Goal: Find specific page/section: Find specific page/section

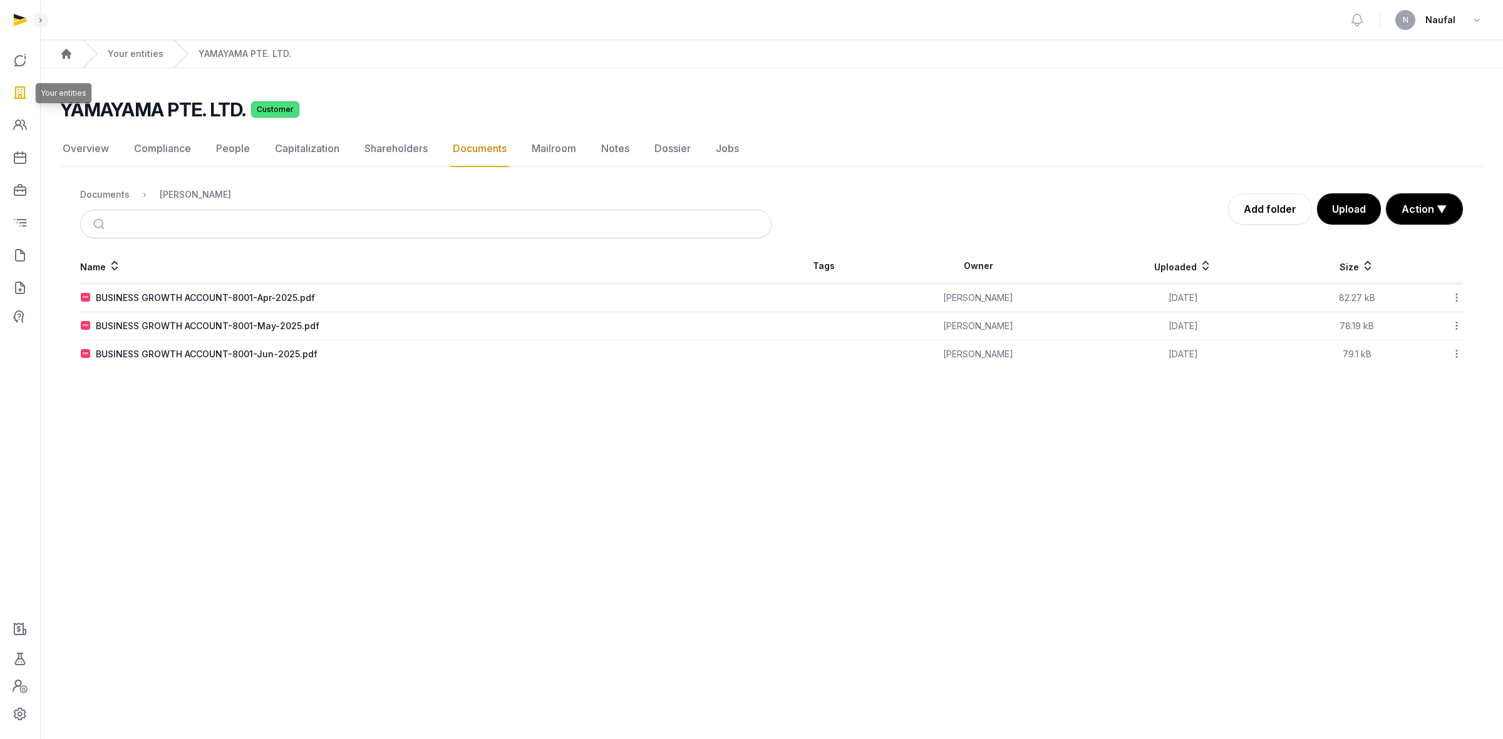
click at [23, 92] on icon at bounding box center [20, 93] width 15 height 20
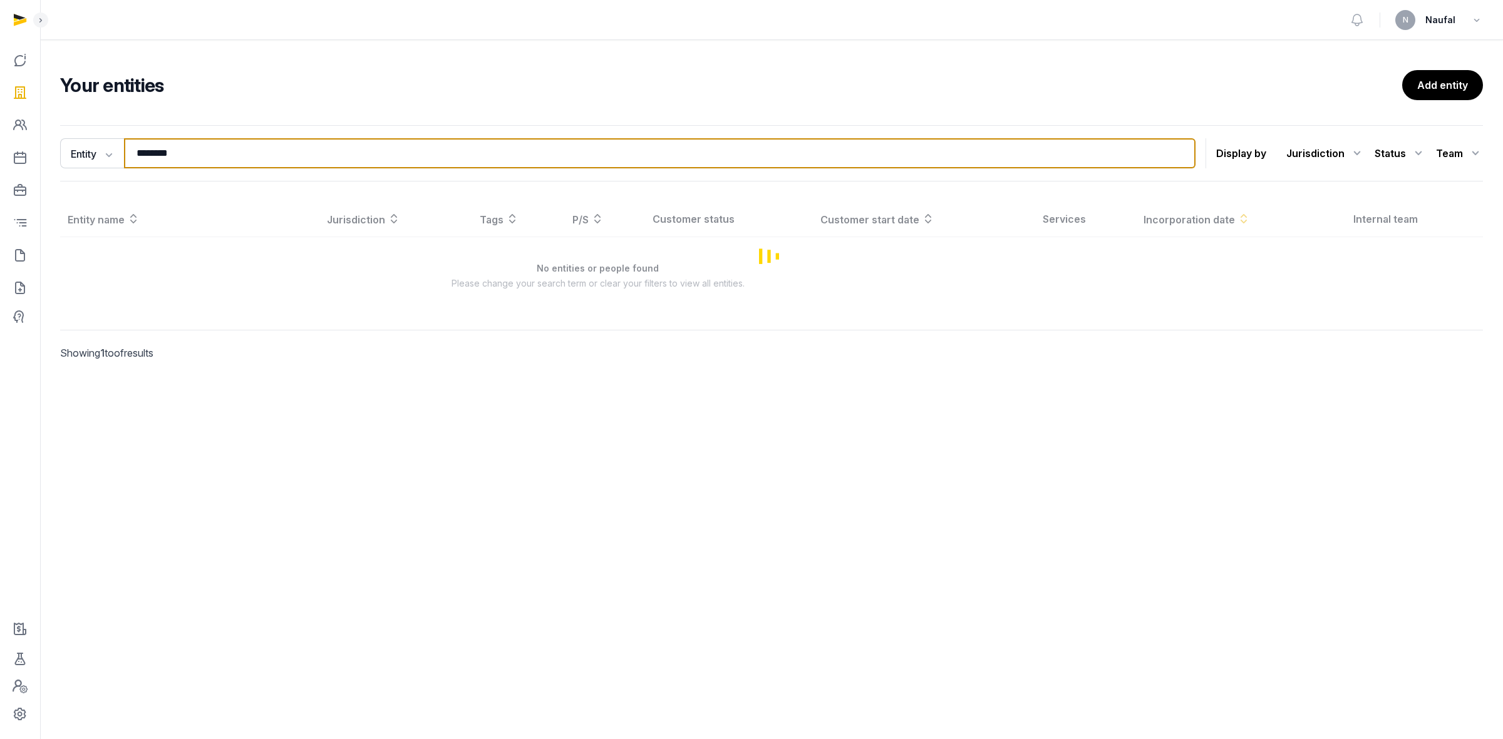
drag, startPoint x: 205, startPoint y: 151, endPoint x: 90, endPoint y: 130, distance: 117.7
click at [90, 130] on div "Entity Entity People Tags Services ******** Search Display by Jurisdiction All …" at bounding box center [771, 153] width 1423 height 56
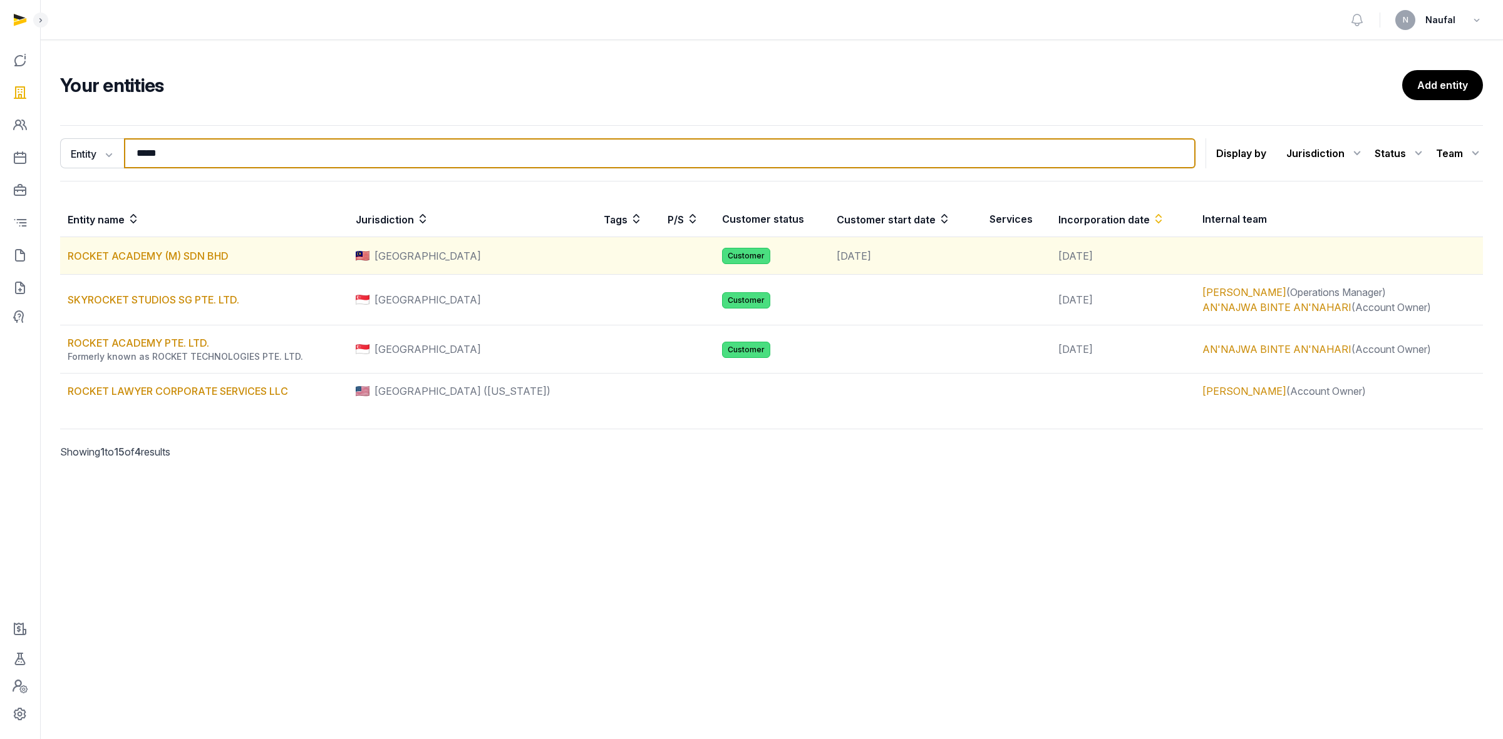
type input "*****"
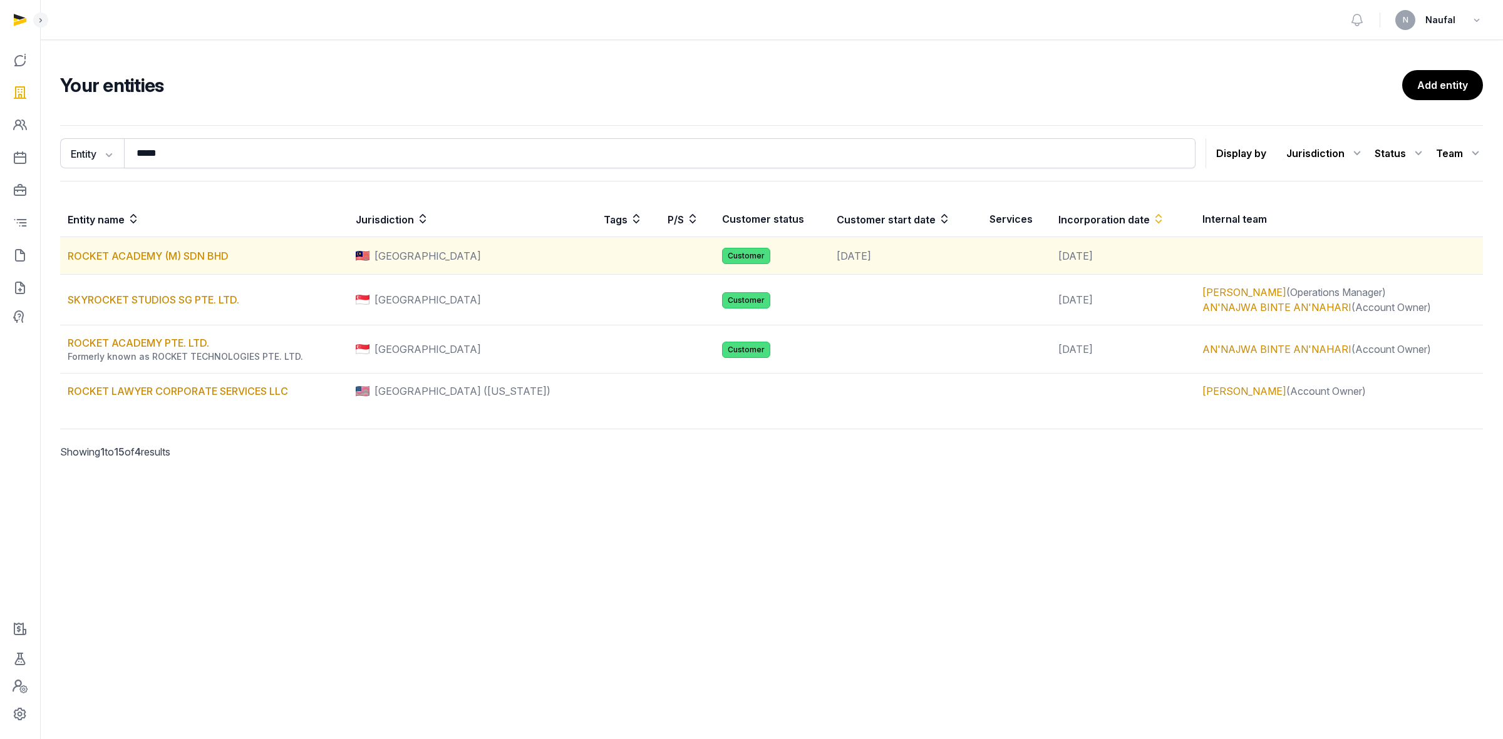
click at [232, 252] on td "ROCKET ACADEMY (M) SDN BHD" at bounding box center [204, 256] width 288 height 38
click at [212, 252] on link "ROCKET ACADEMY (M) SDN BHD" at bounding box center [148, 256] width 161 height 13
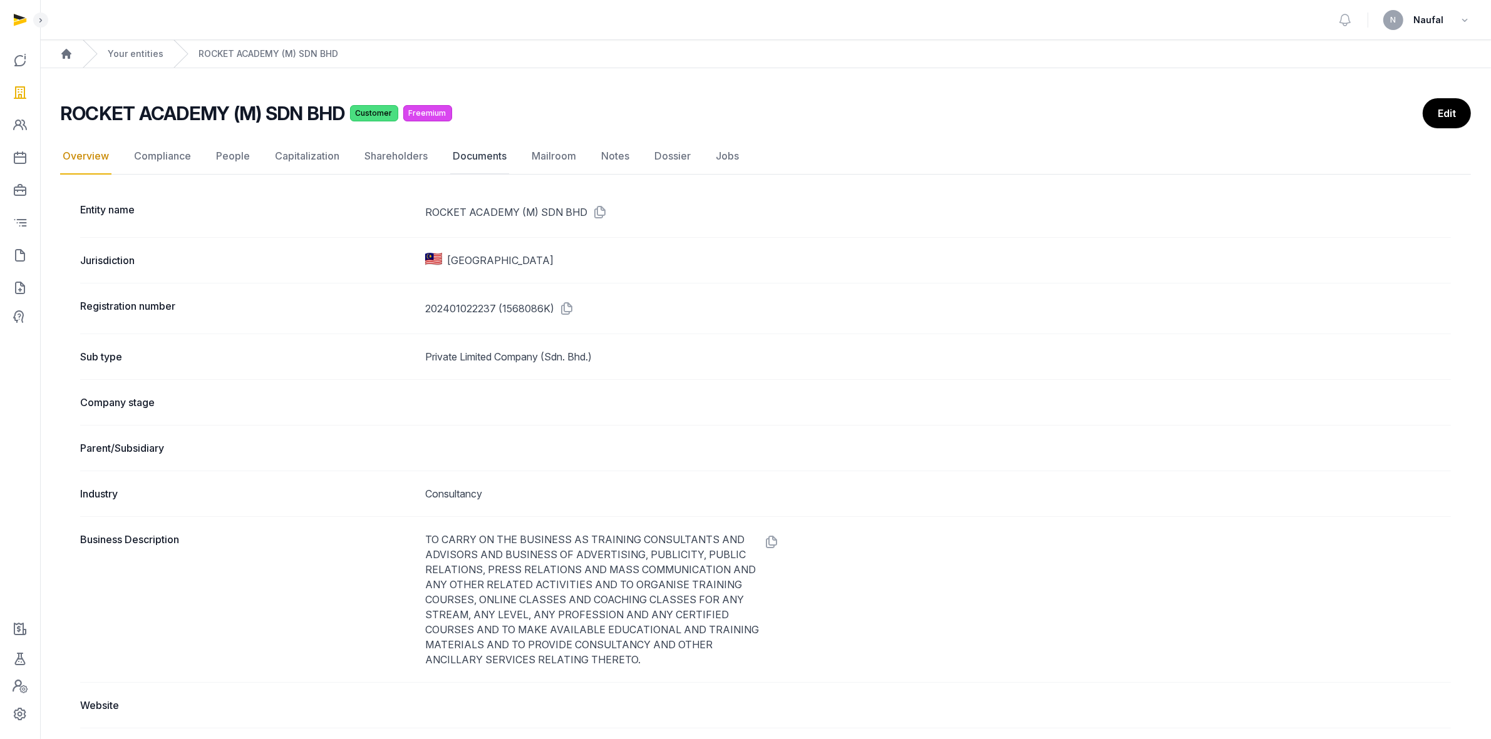
click at [451, 160] on link "Documents" at bounding box center [479, 156] width 59 height 36
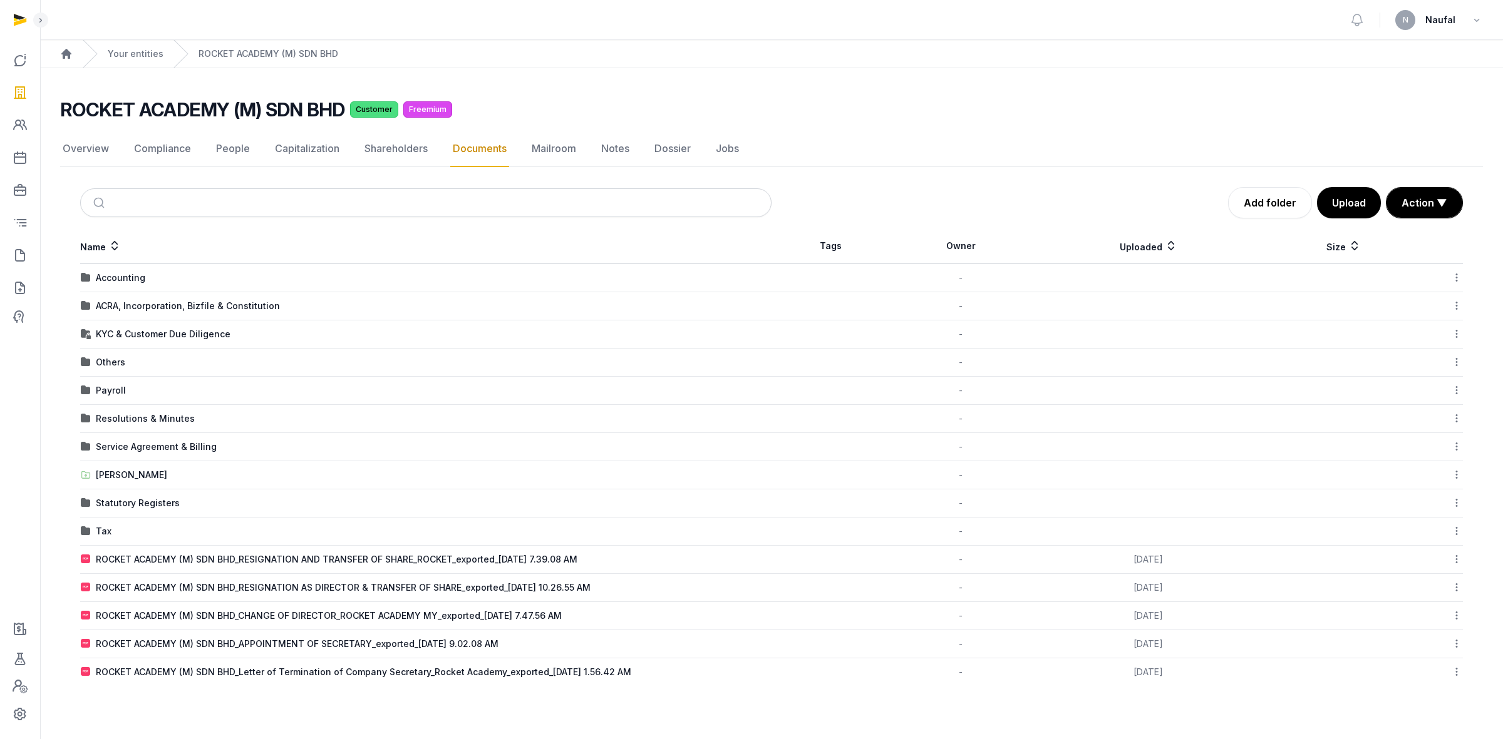
click at [108, 468] on td "[PERSON_NAME]" at bounding box center [425, 475] width 691 height 28
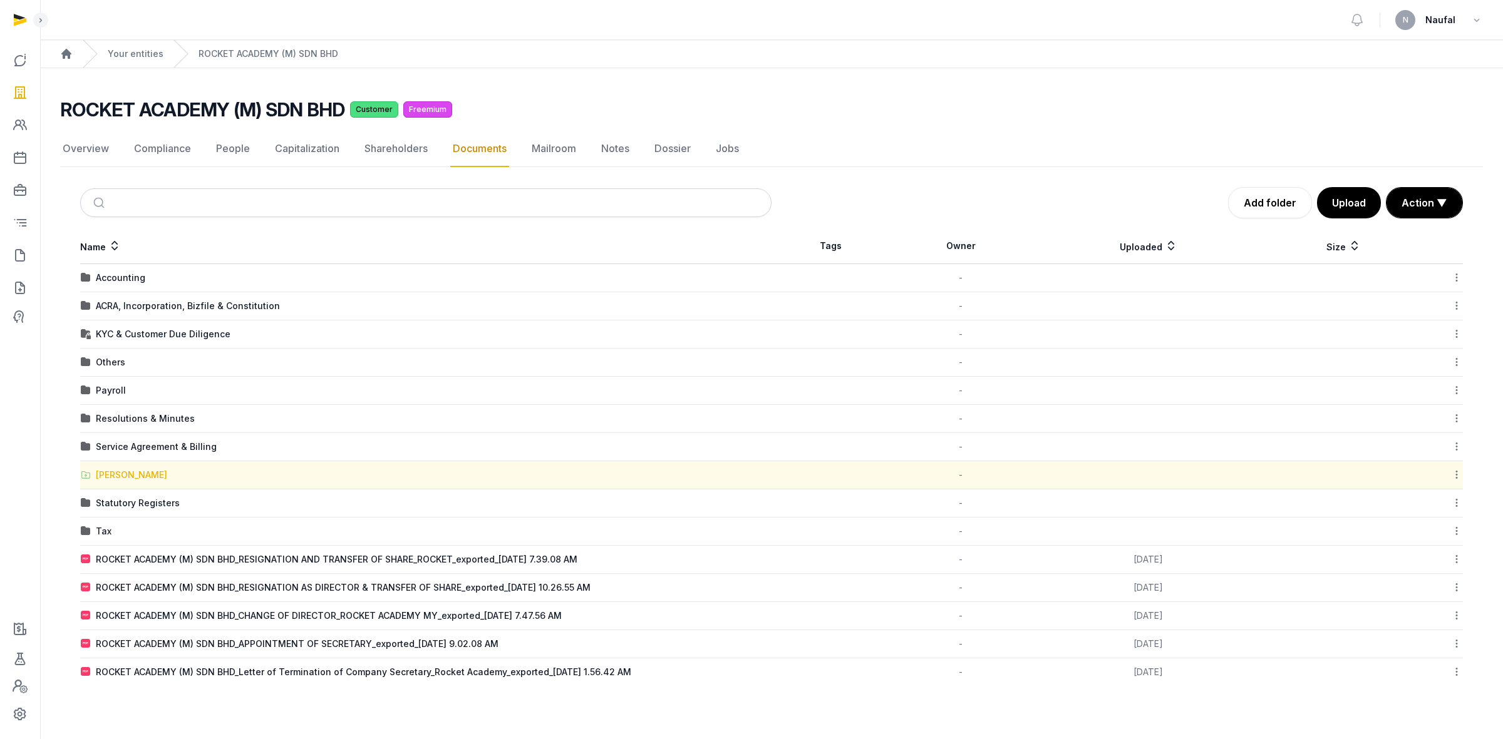
click at [153, 473] on div "[PERSON_NAME]" at bounding box center [131, 475] width 71 height 13
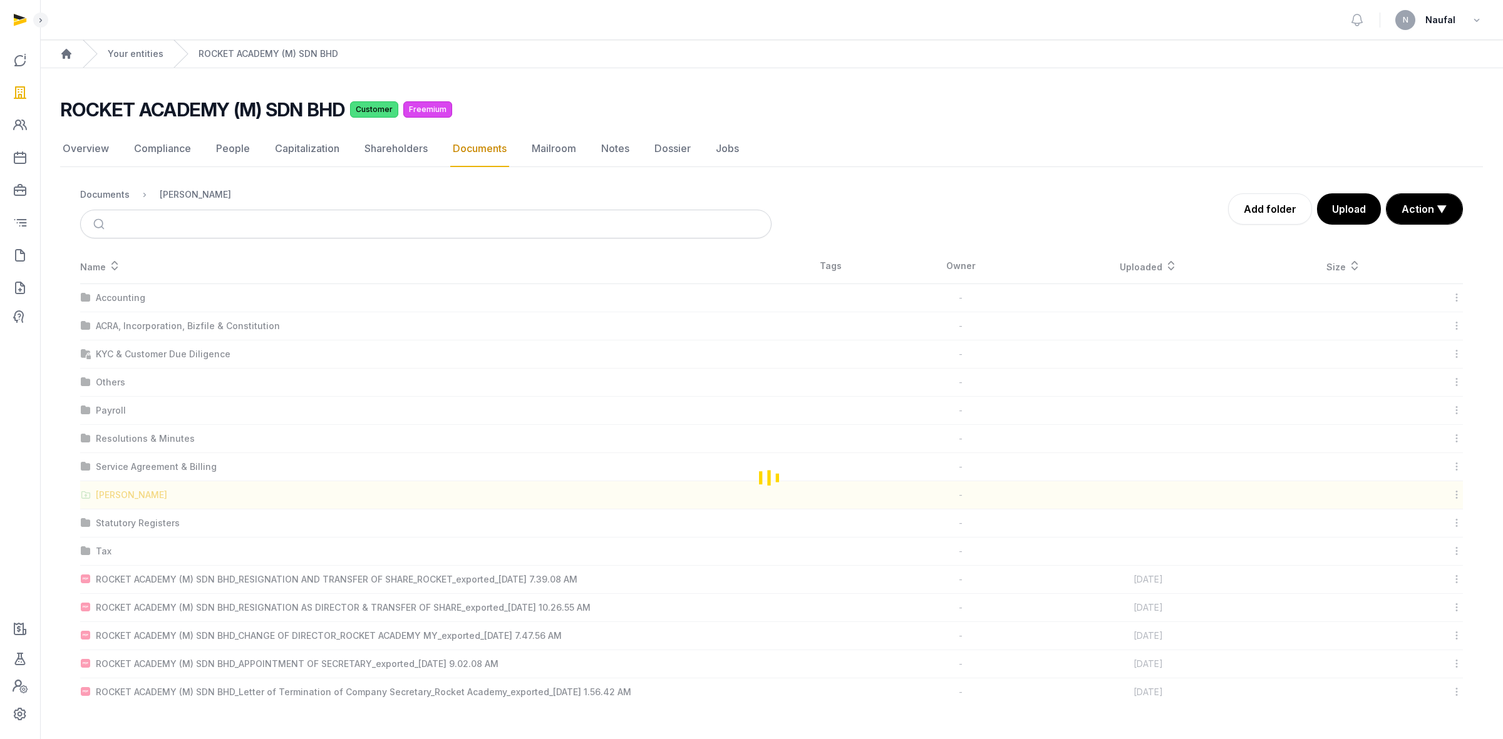
click at [153, 473] on div "Loading" at bounding box center [771, 478] width 1423 height 458
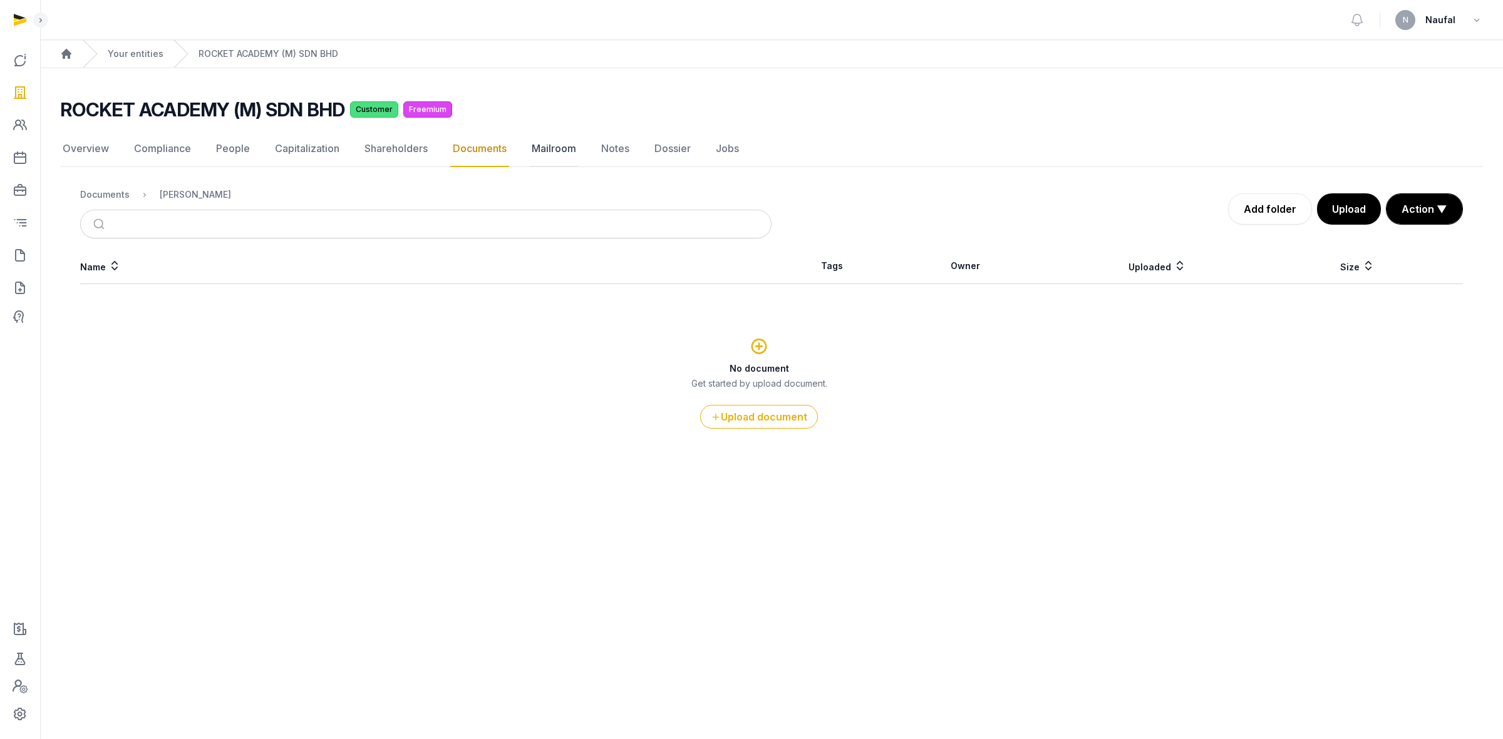
click at [529, 146] on link "Mailroom" at bounding box center [553, 149] width 49 height 36
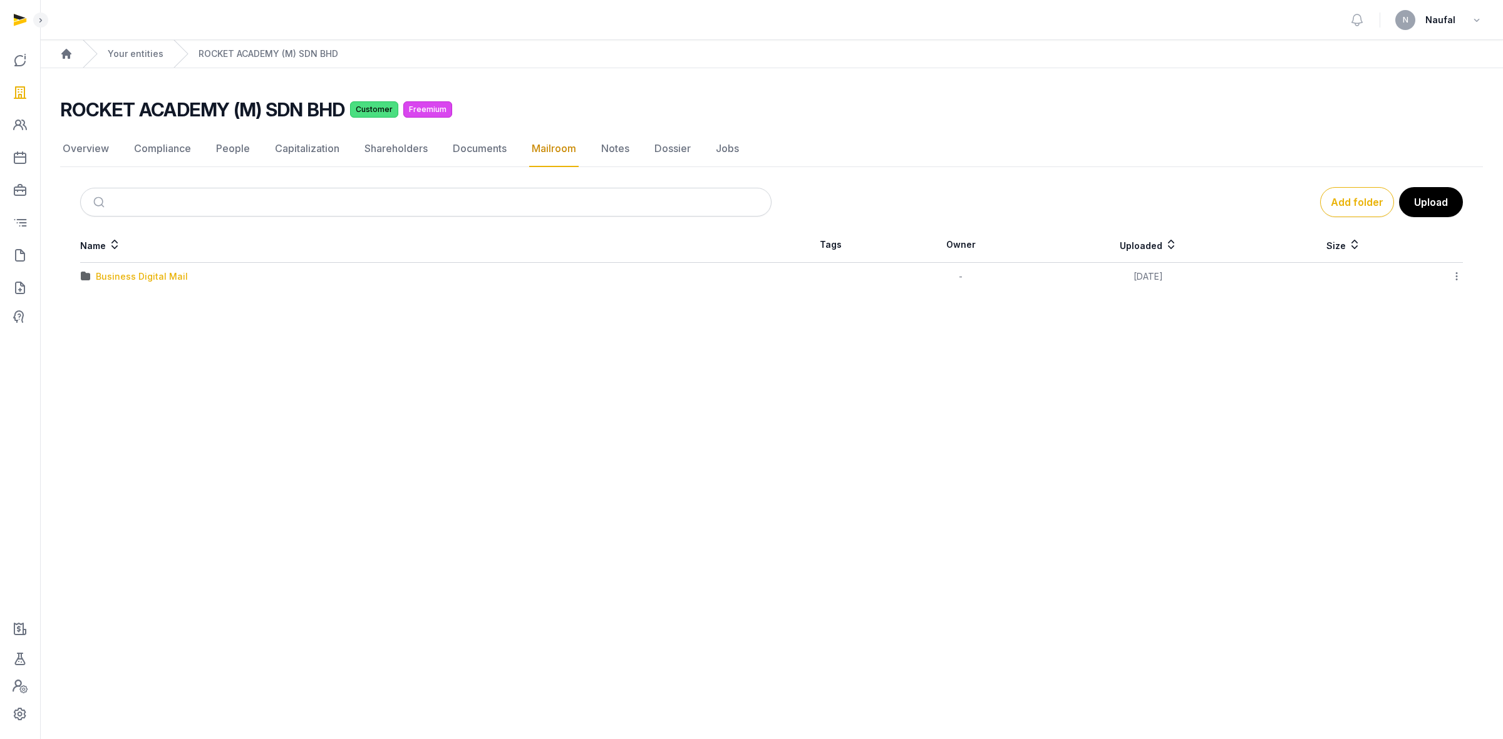
click at [105, 270] on div "Business Digital Mail" at bounding box center [142, 276] width 92 height 13
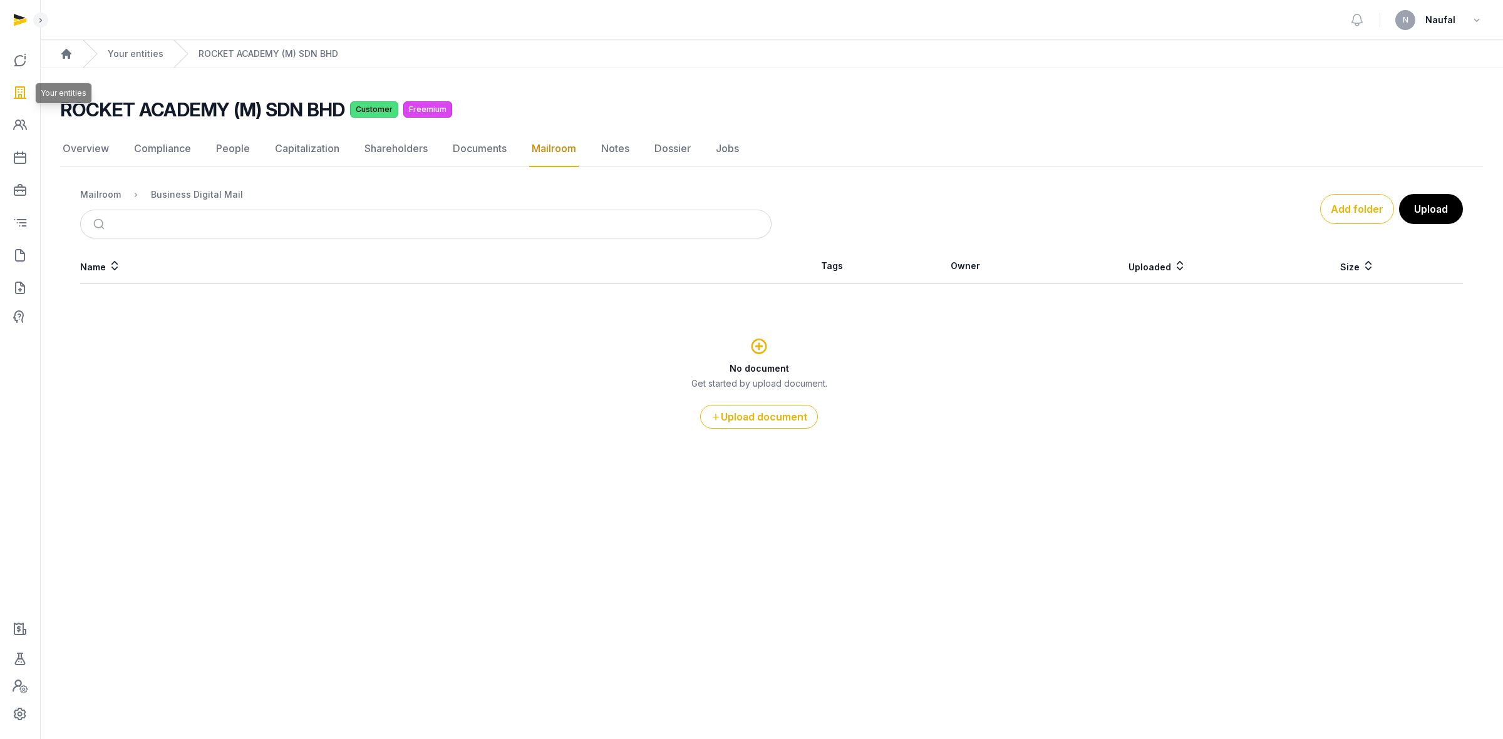
click at [17, 83] on icon at bounding box center [20, 93] width 15 height 20
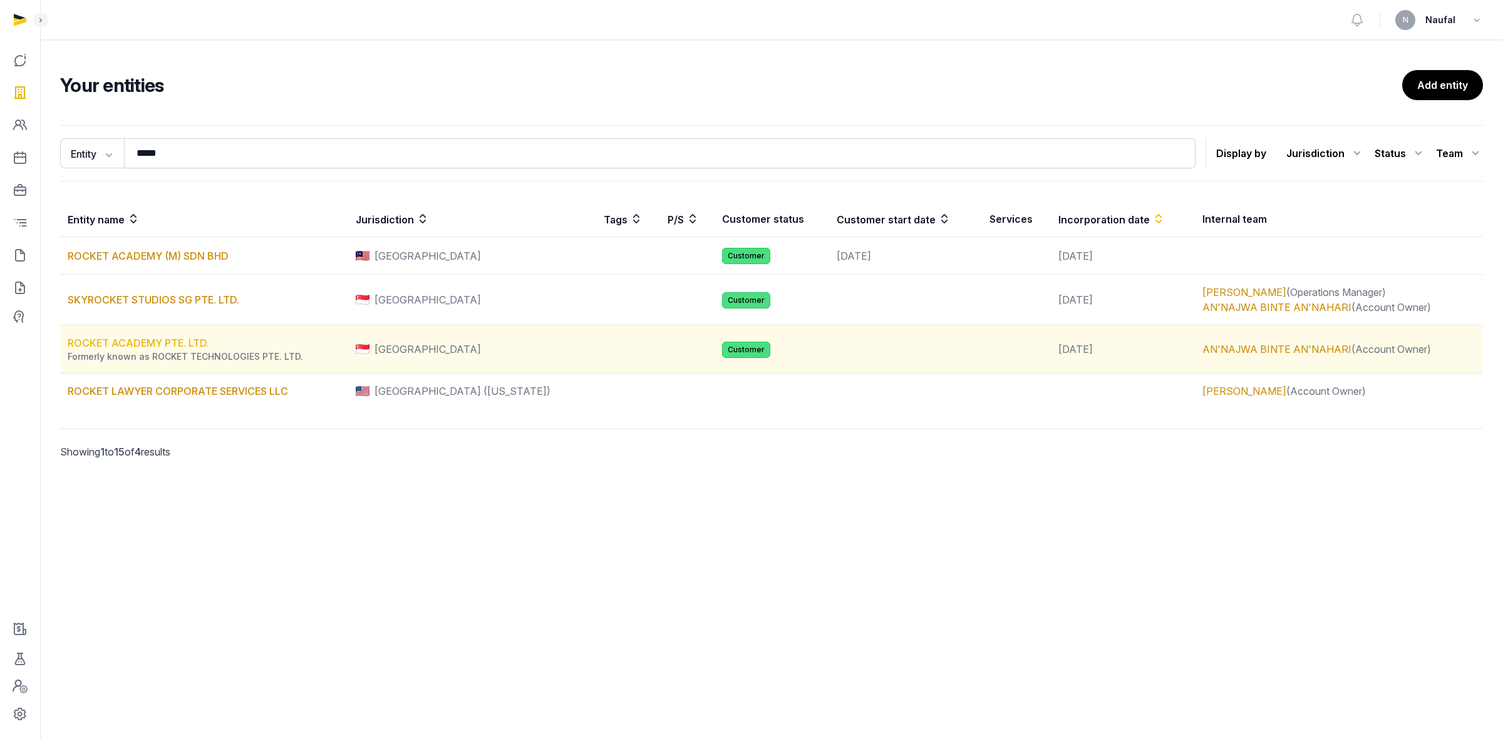
click at [155, 346] on link "ROCKET ACADEMY PTE. LTD." at bounding box center [139, 343] width 142 height 13
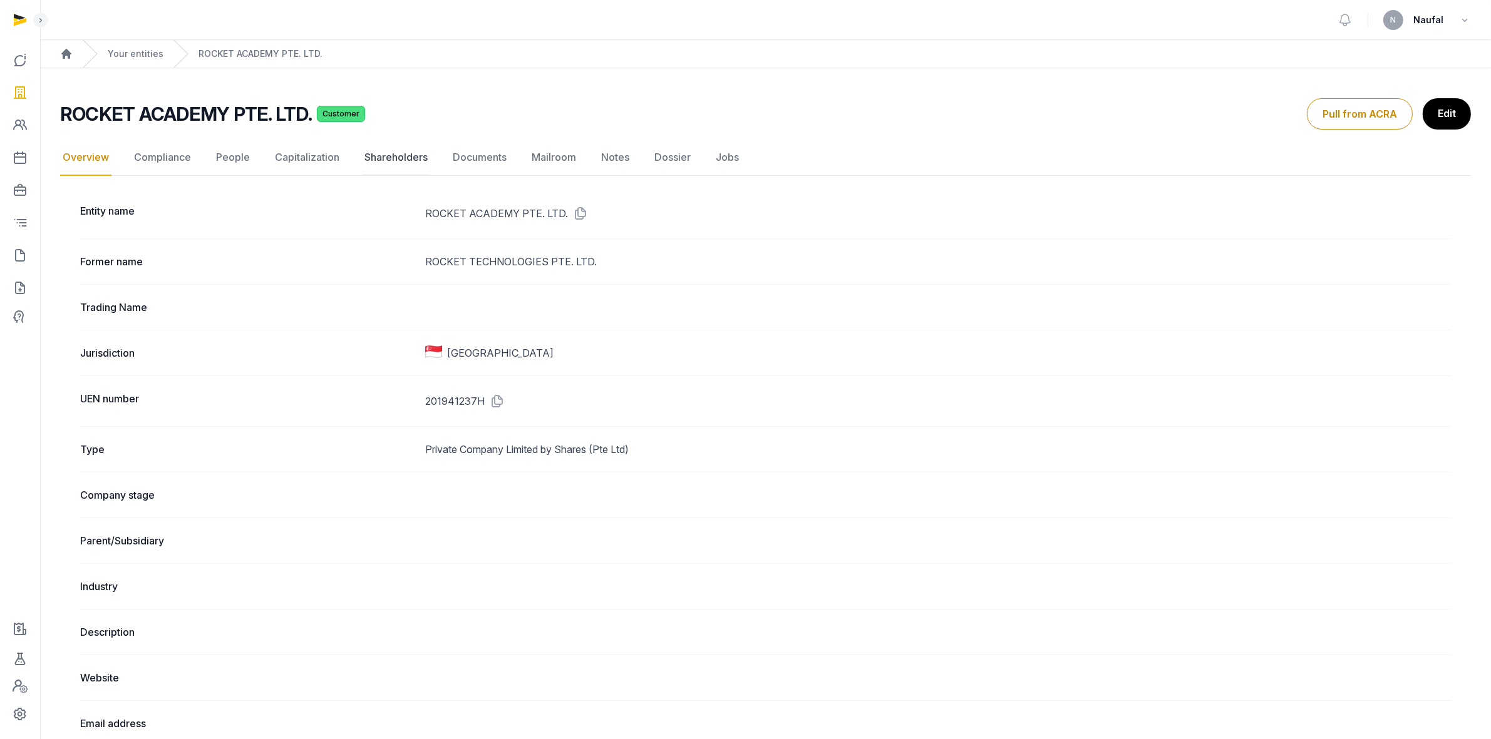
click at [383, 152] on link "Shareholders" at bounding box center [396, 158] width 68 height 36
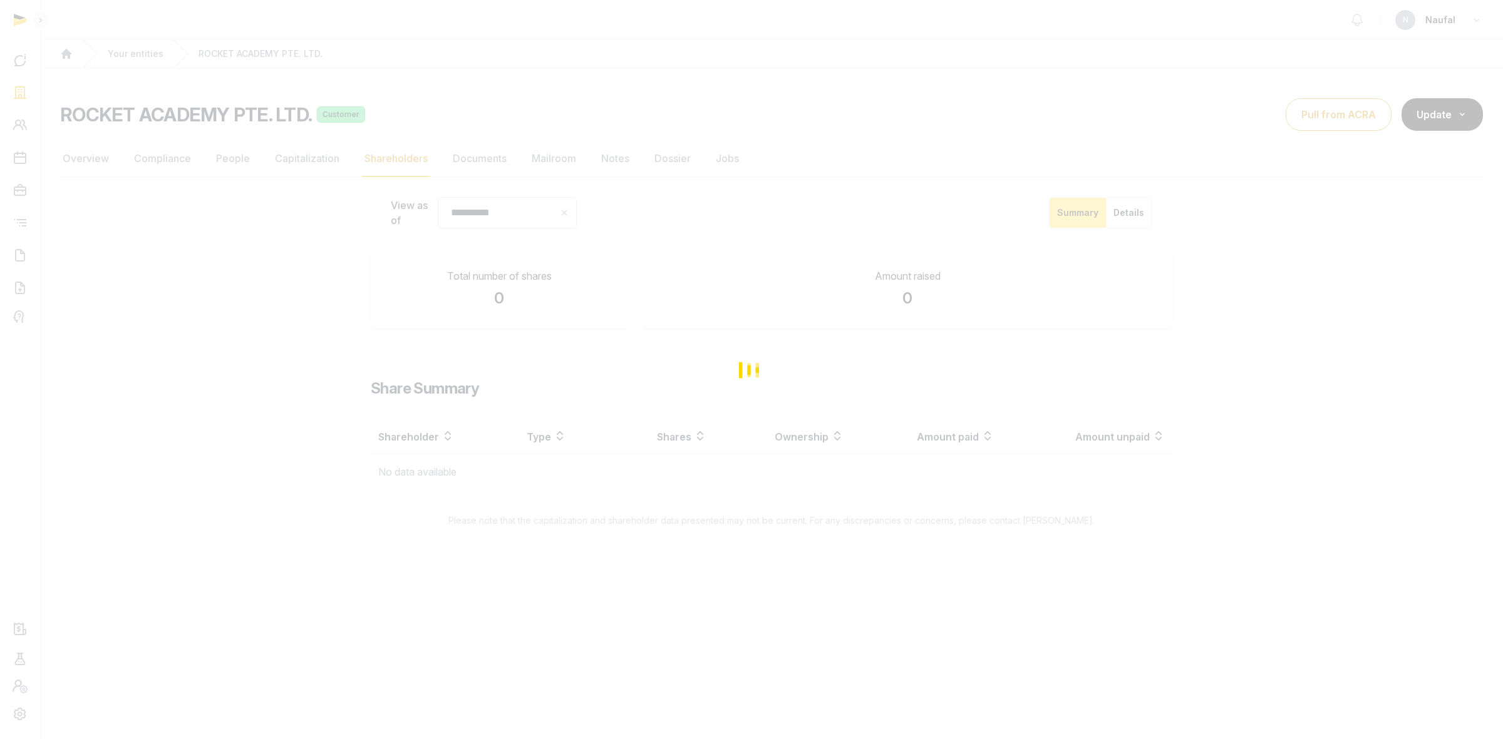
click at [456, 158] on div "Loading" at bounding box center [751, 369] width 1503 height 739
click at [456, 158] on div "**********" at bounding box center [771, 334] width 1423 height 386
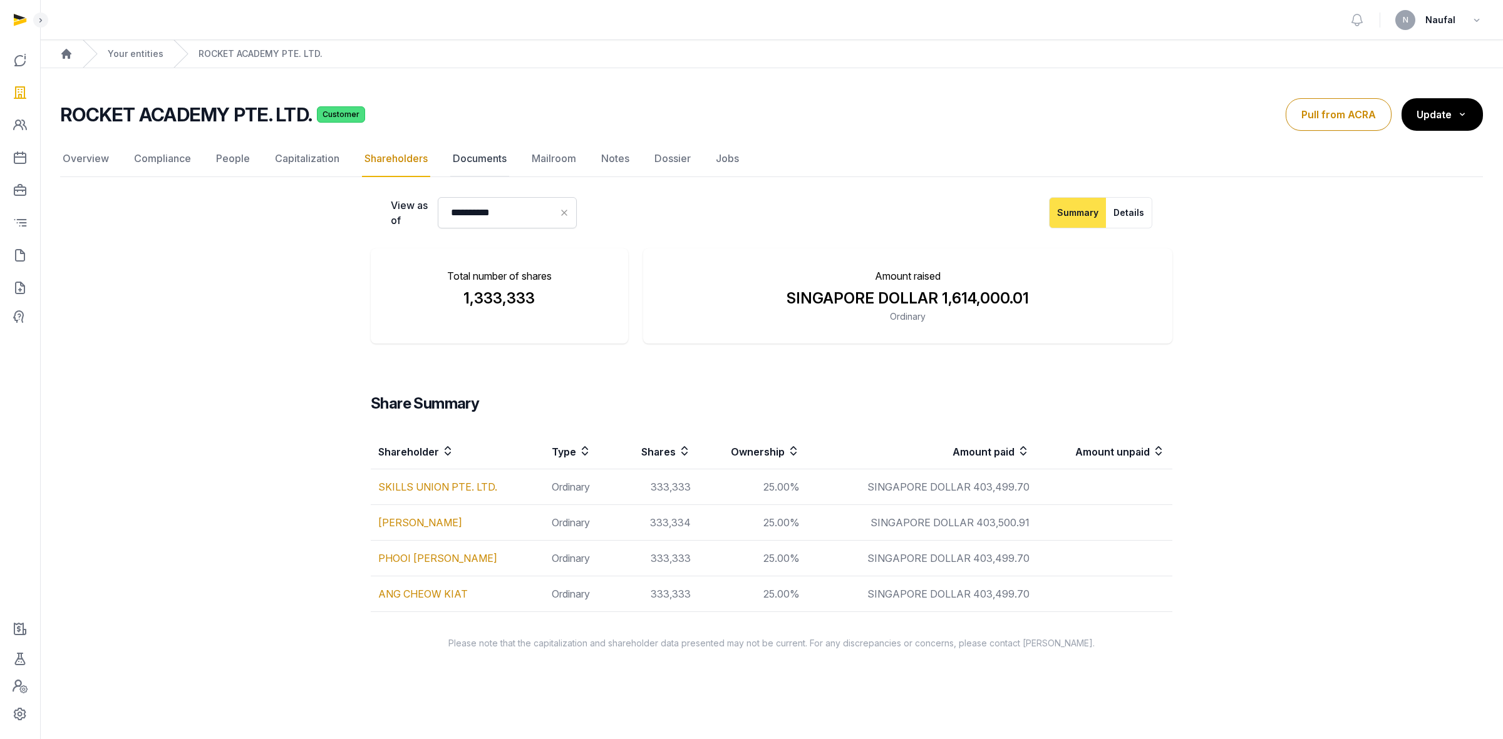
click at [456, 158] on link "Documents" at bounding box center [479, 159] width 59 height 36
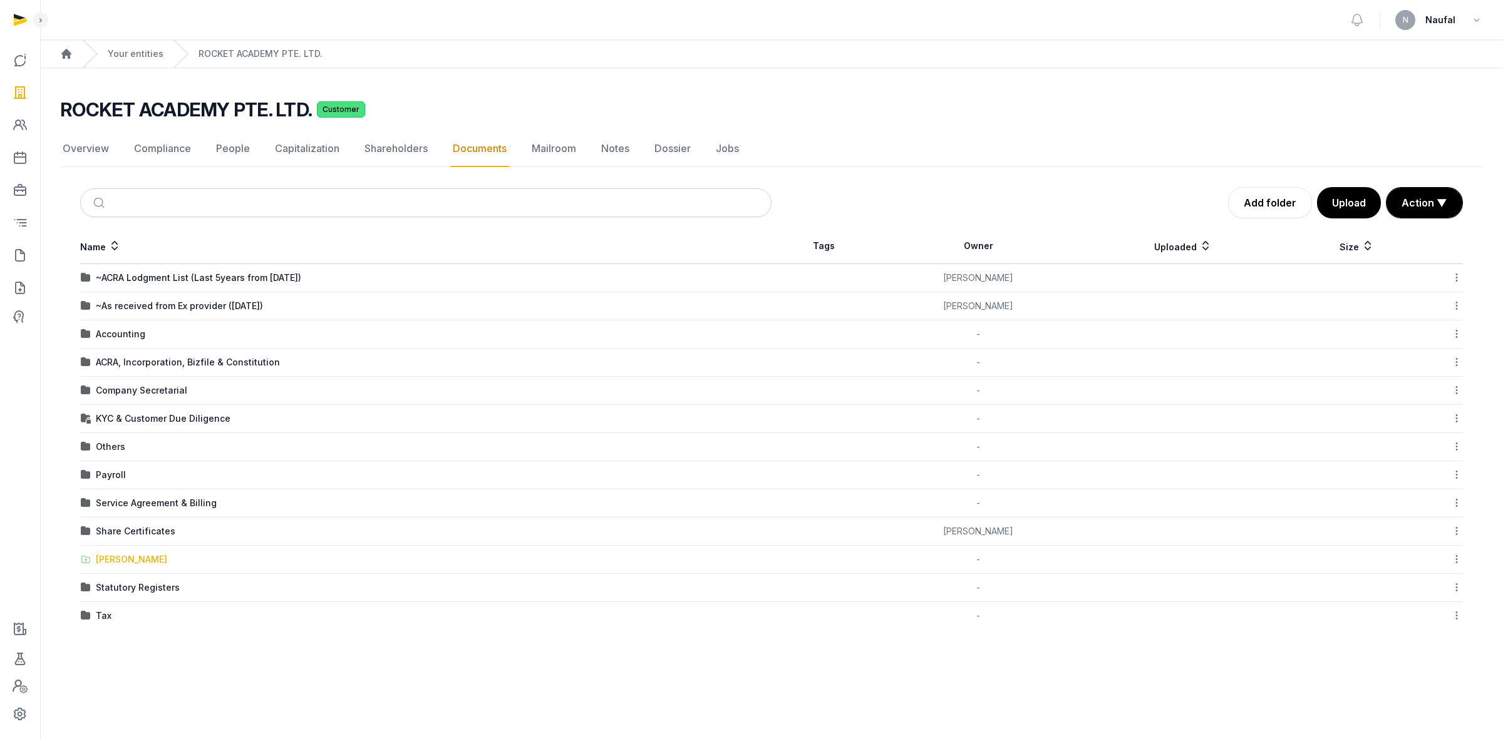
click at [126, 558] on div "[PERSON_NAME]" at bounding box center [131, 559] width 71 height 13
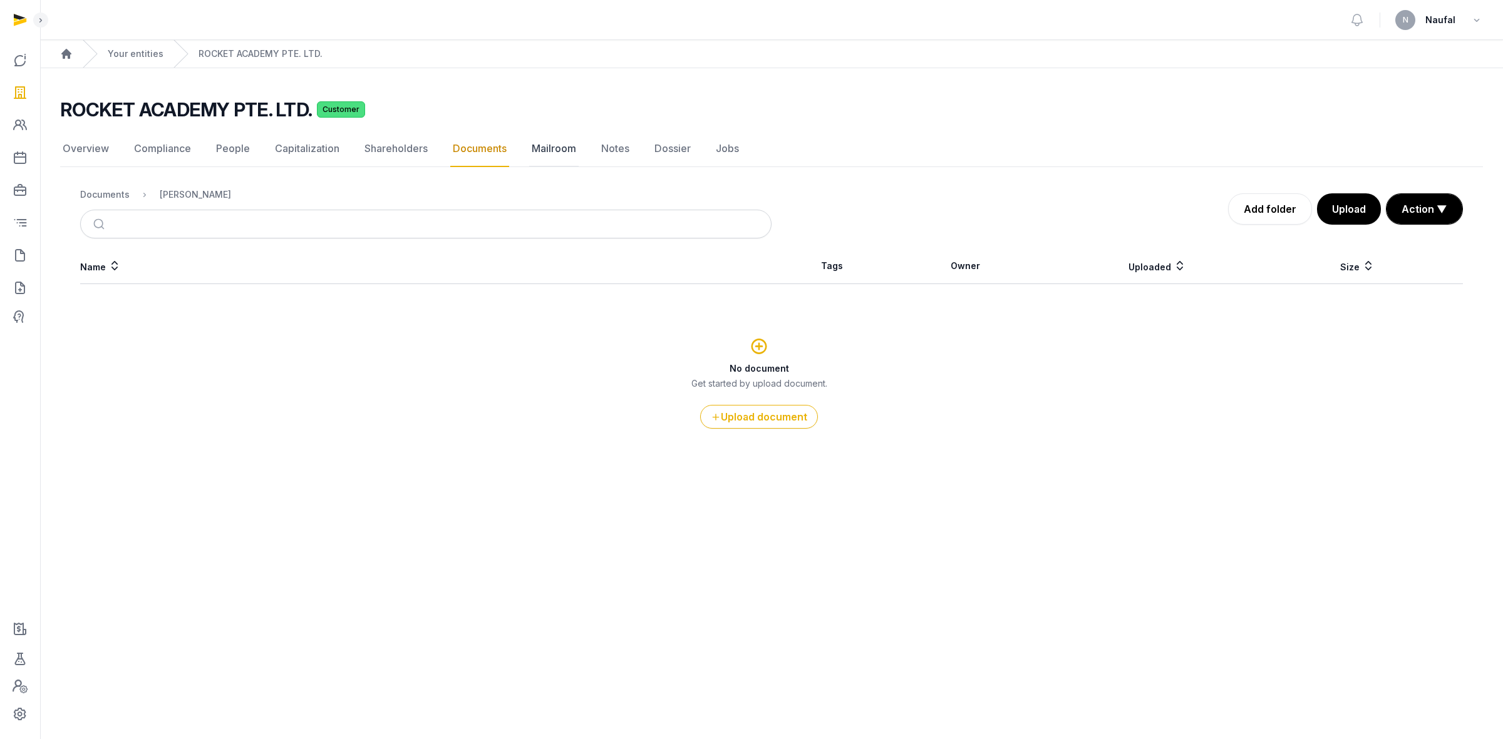
click at [552, 167] on link "Mailroom" at bounding box center [553, 149] width 49 height 36
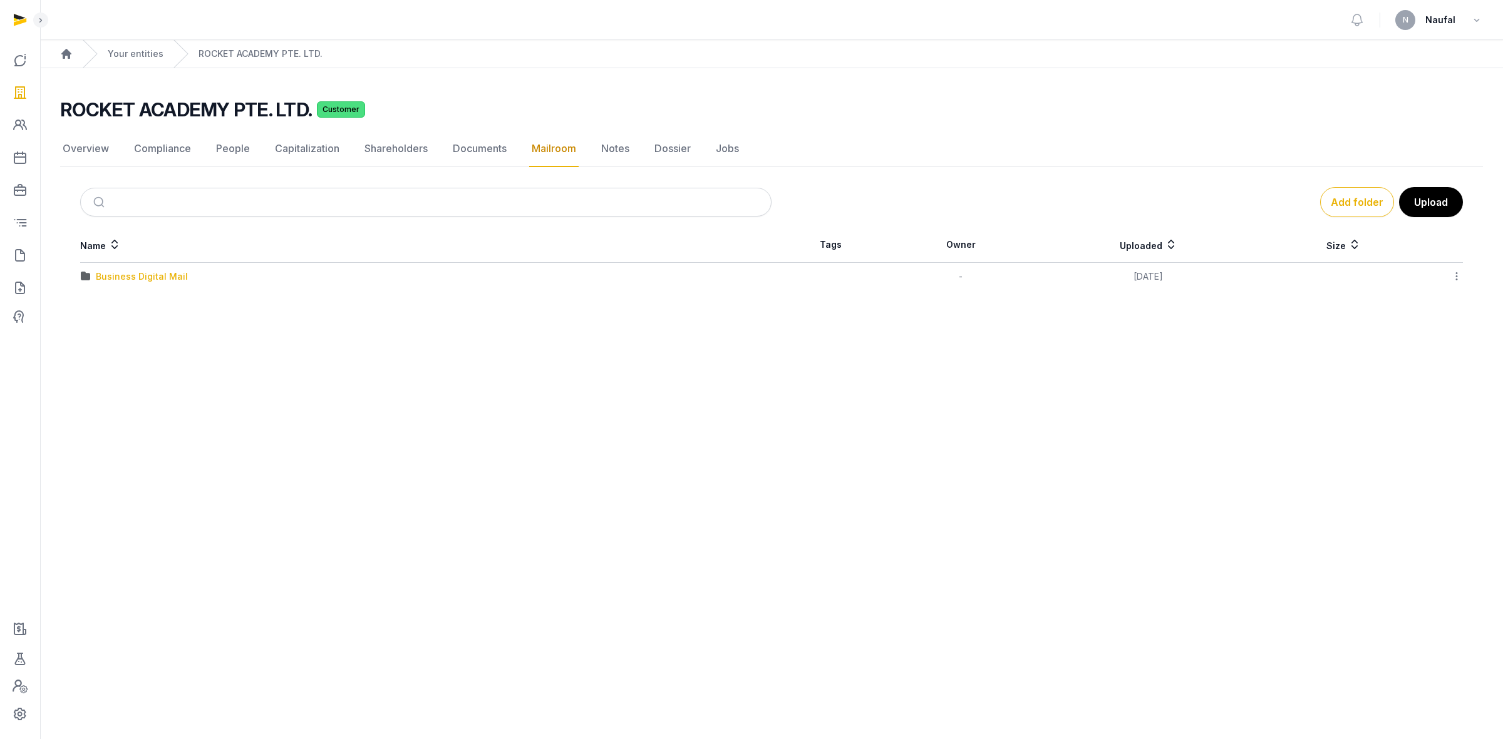
click at [138, 273] on div "Business Digital Mail" at bounding box center [142, 276] width 92 height 13
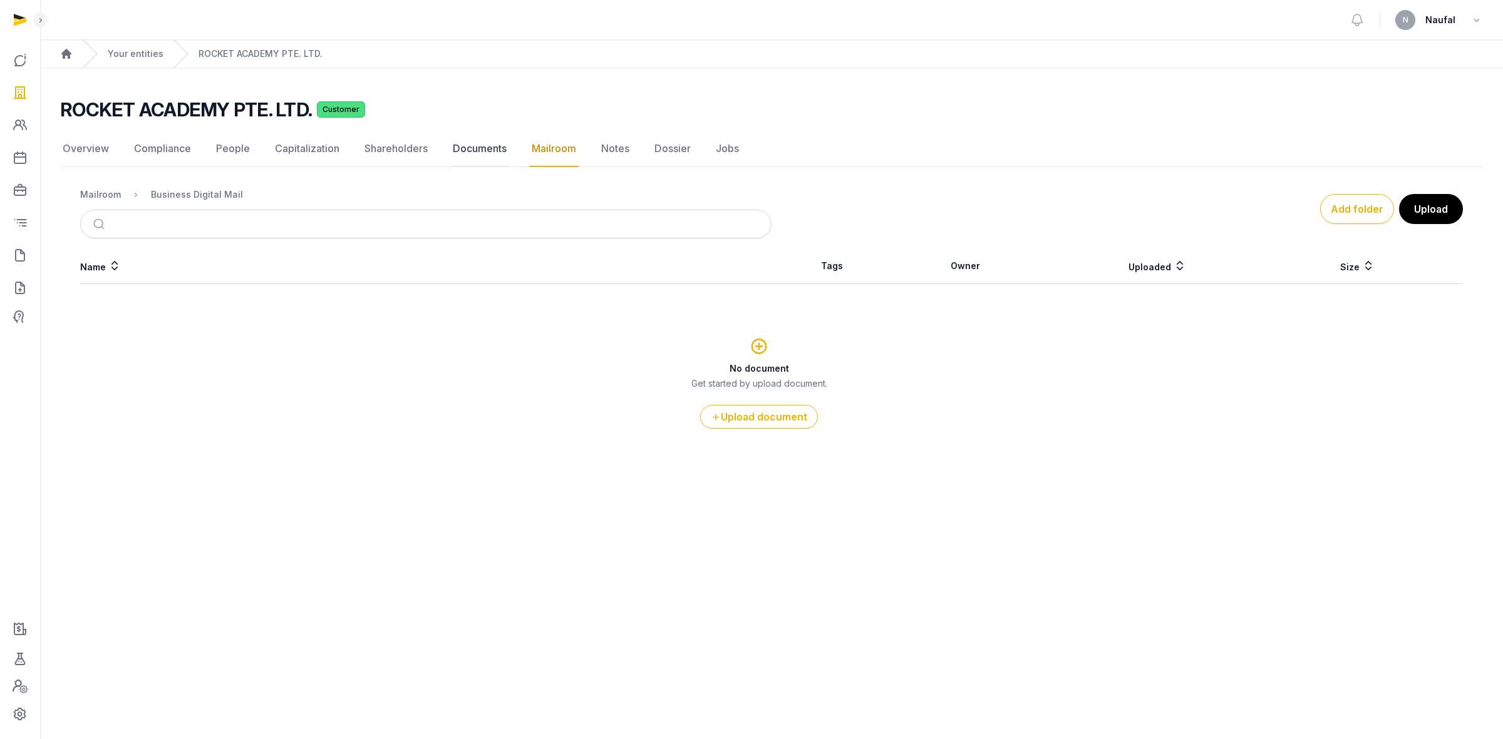
click at [458, 149] on link "Documents" at bounding box center [479, 149] width 59 height 36
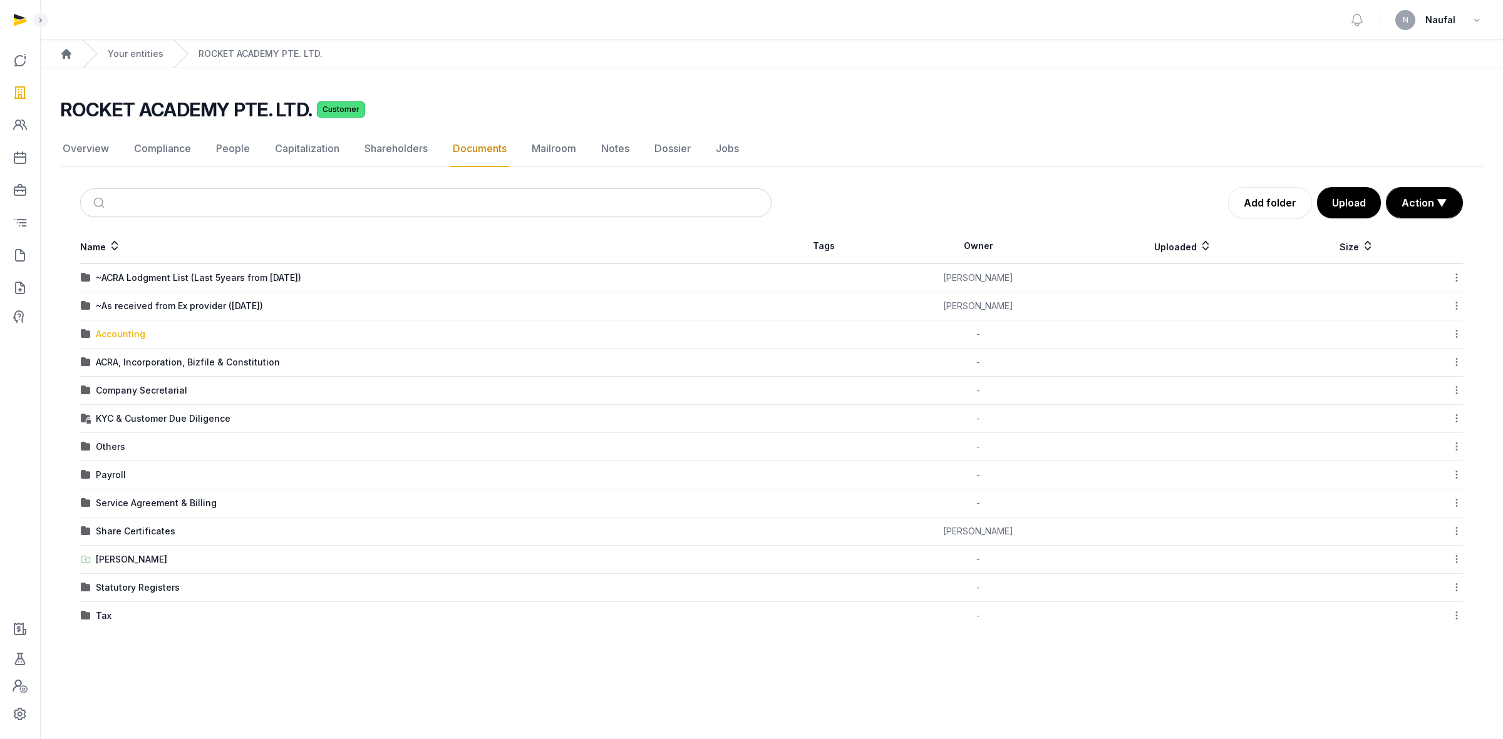
click at [117, 332] on div "Accounting" at bounding box center [120, 334] width 49 height 13
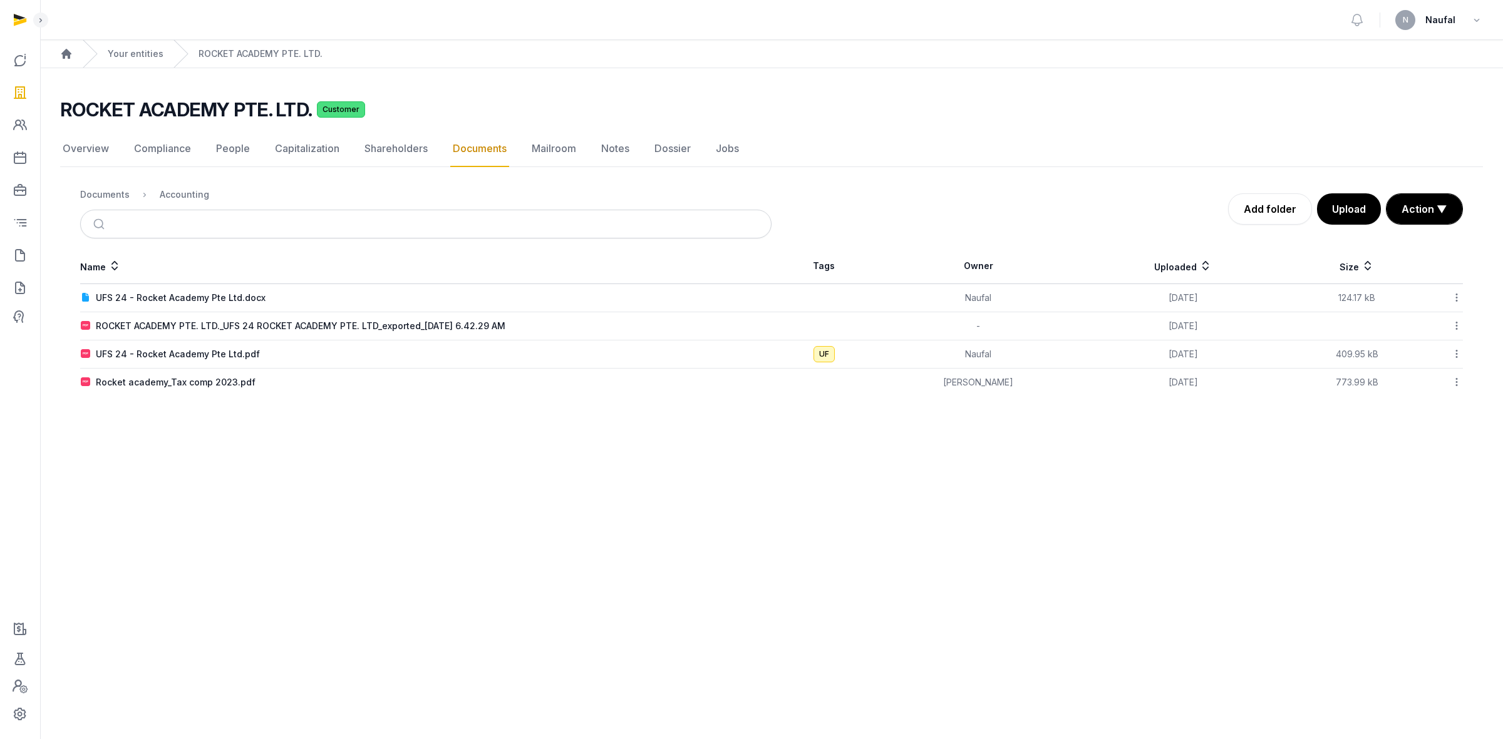
click at [491, 145] on link "Documents" at bounding box center [479, 149] width 59 height 36
click at [13, 85] on icon at bounding box center [20, 93] width 15 height 20
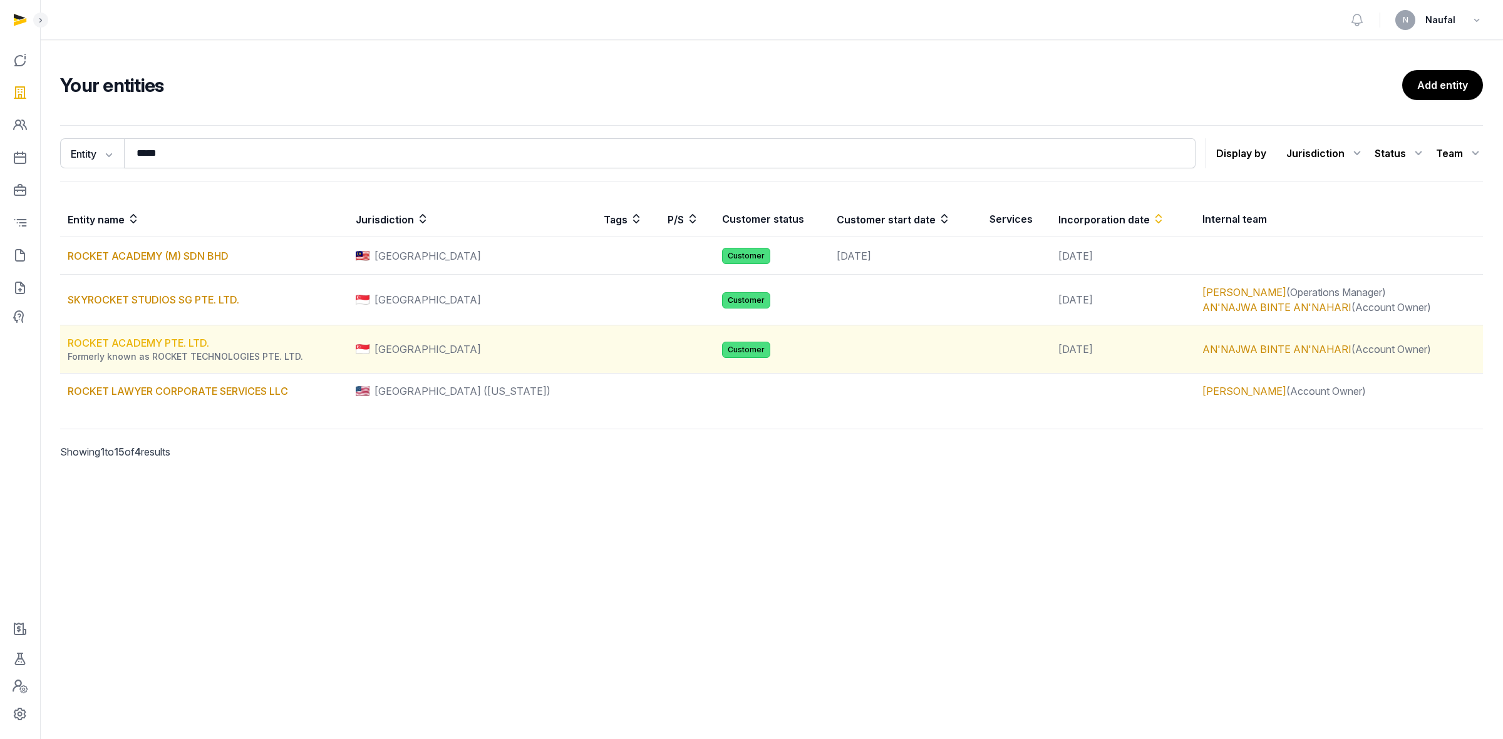
click at [198, 343] on link "ROCKET ACADEMY PTE. LTD." at bounding box center [139, 343] width 142 height 13
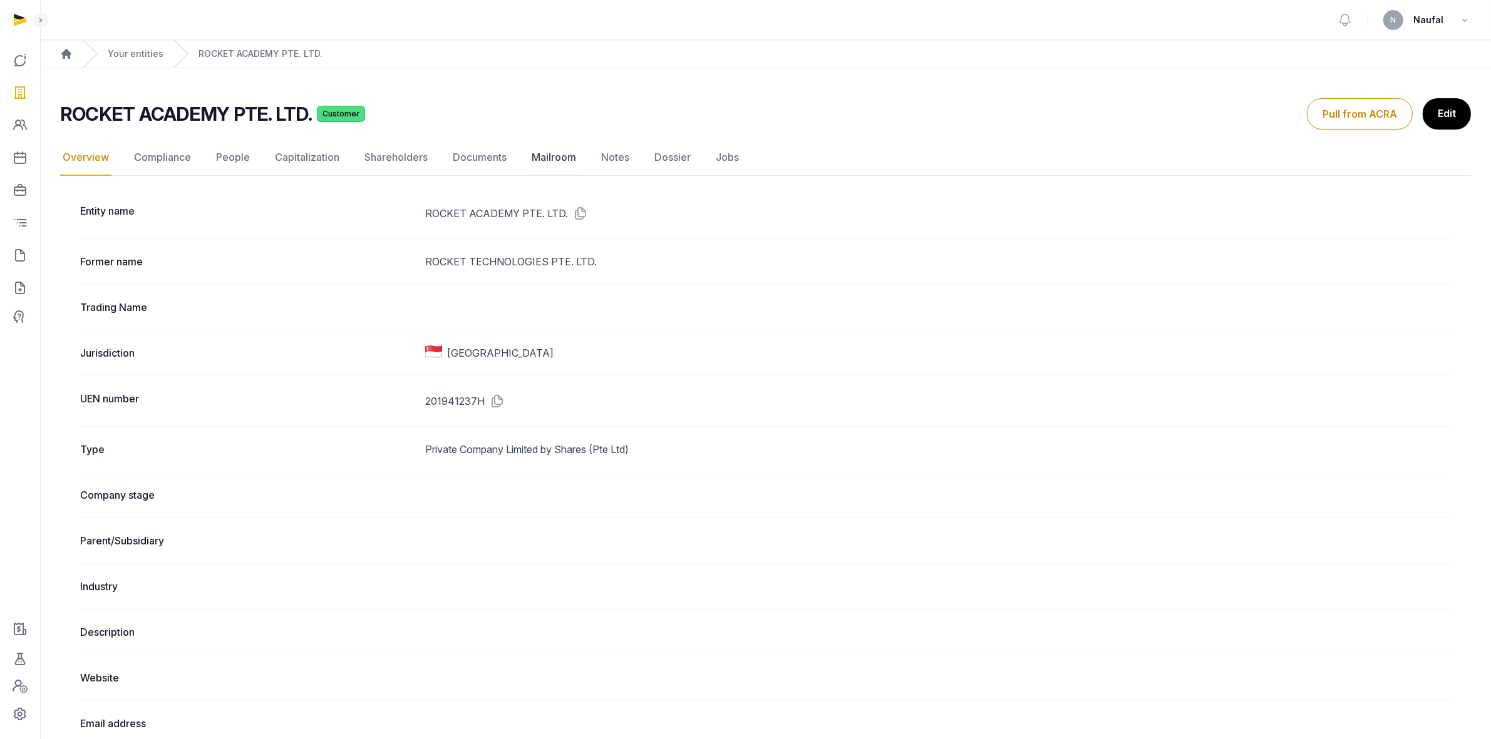
click at [536, 149] on link "Mailroom" at bounding box center [553, 158] width 49 height 36
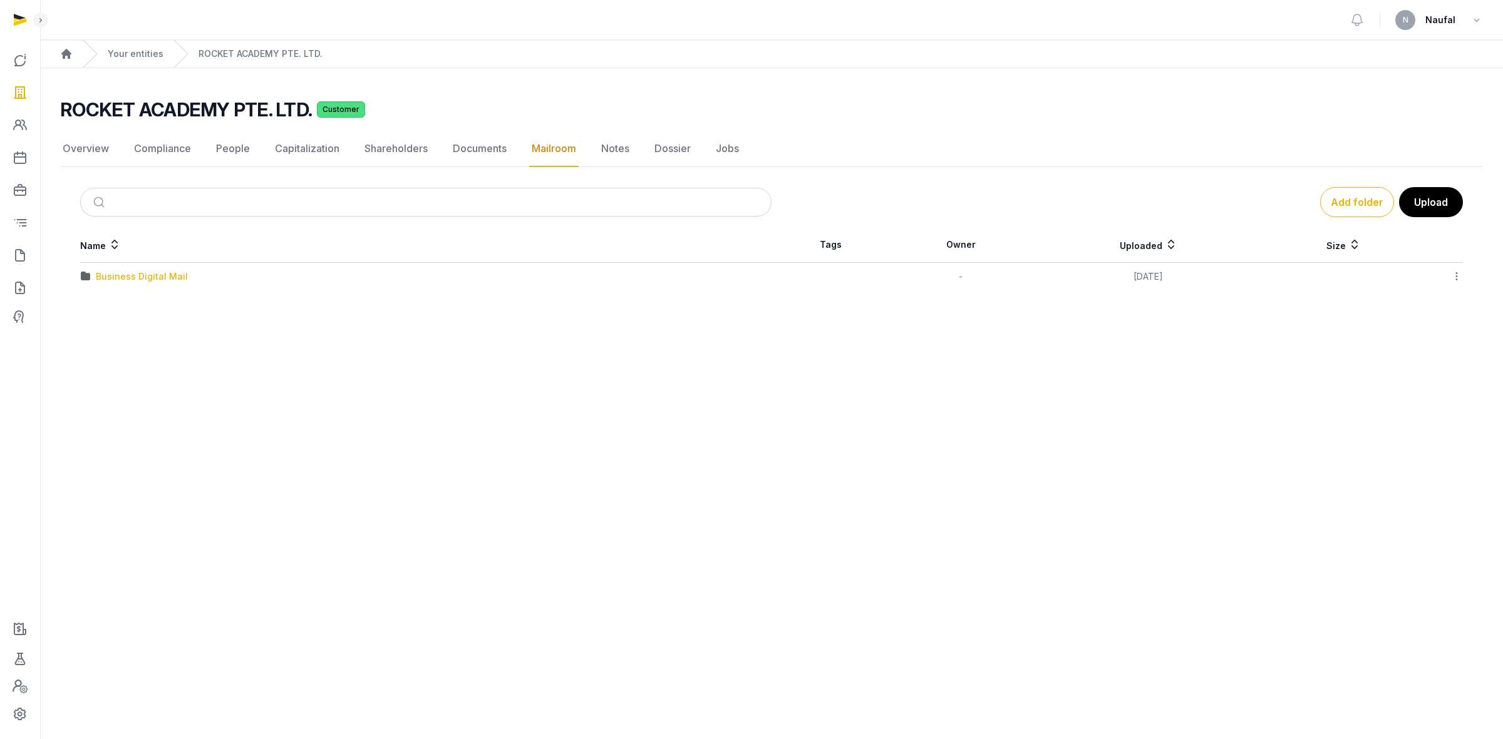
click at [127, 276] on div "Business Digital Mail" at bounding box center [142, 276] width 92 height 13
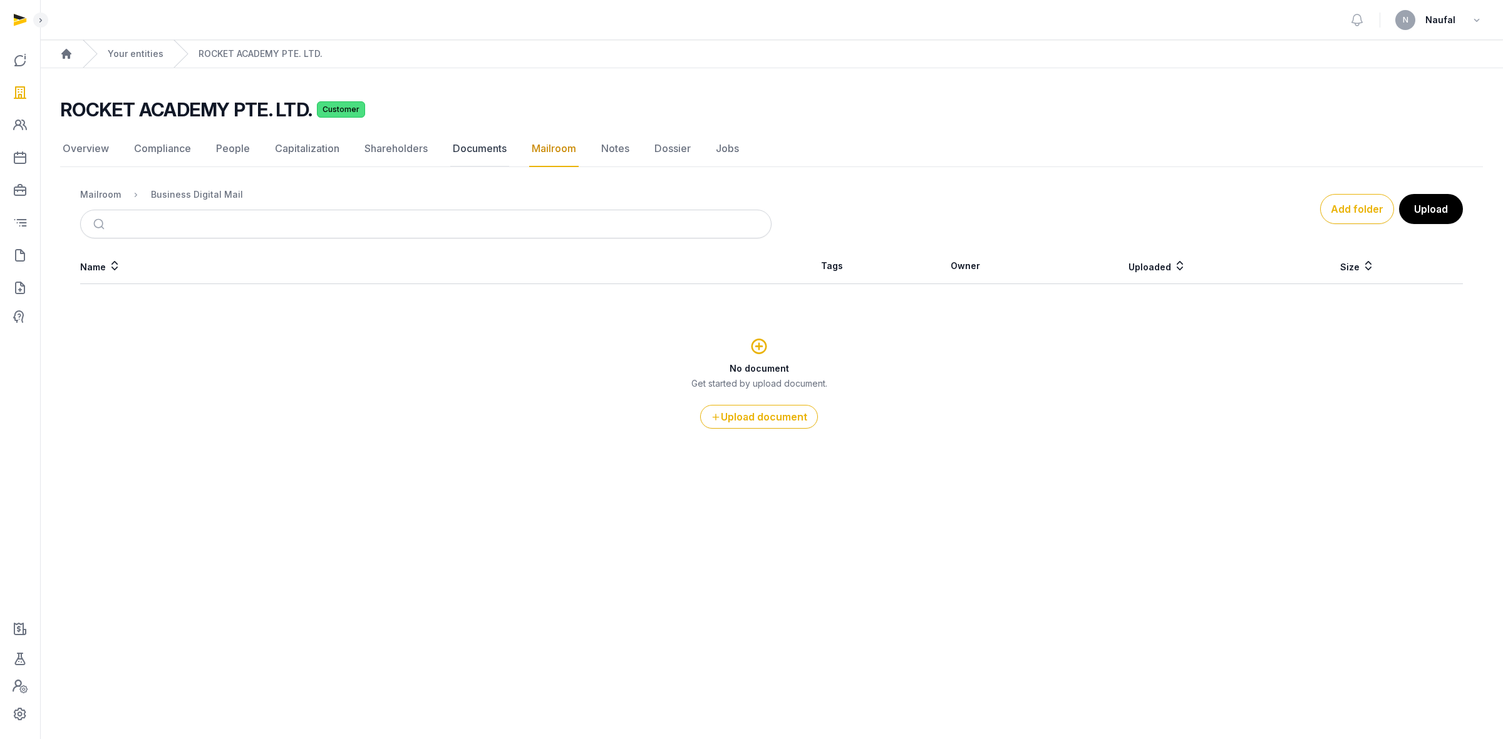
click at [463, 143] on link "Documents" at bounding box center [479, 149] width 59 height 36
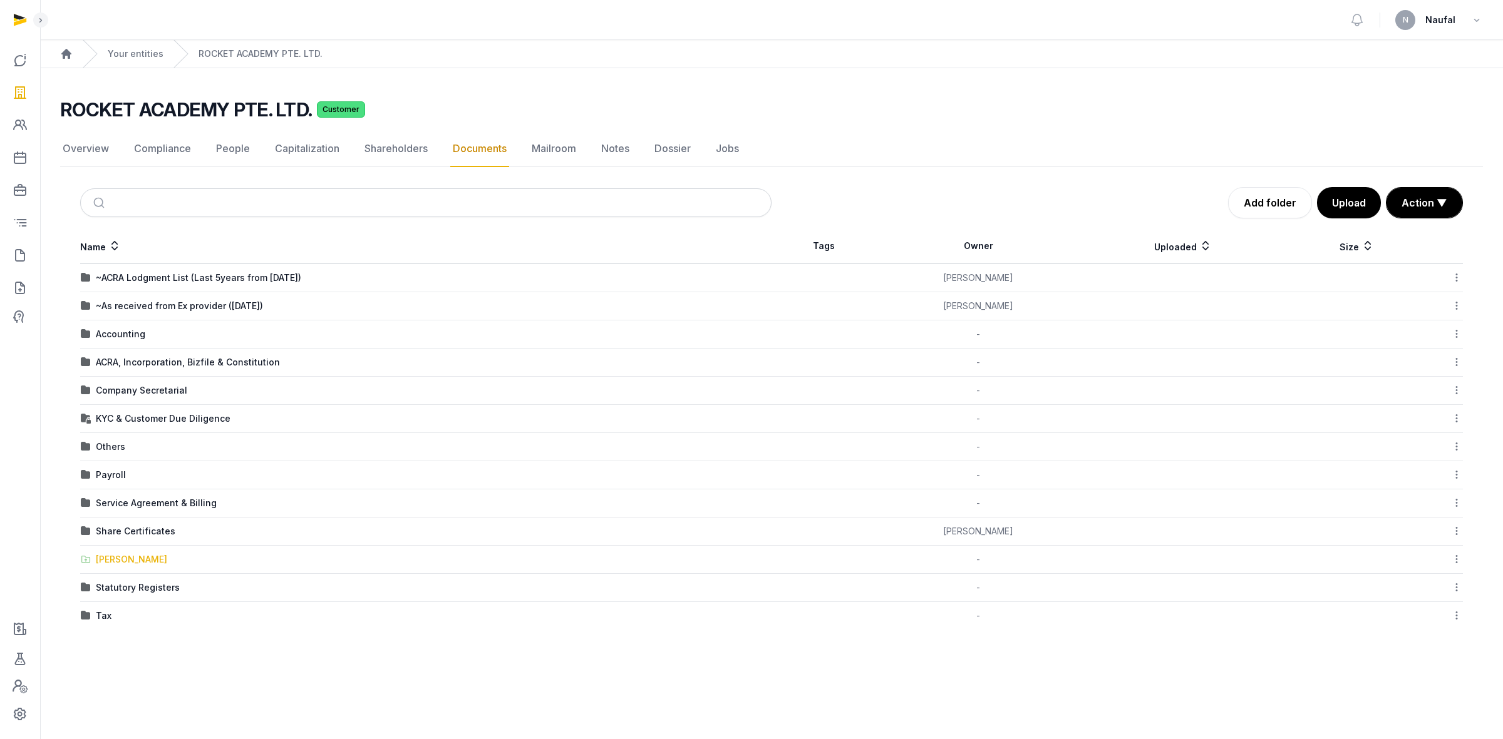
click at [128, 558] on div "[PERSON_NAME]" at bounding box center [131, 559] width 71 height 13
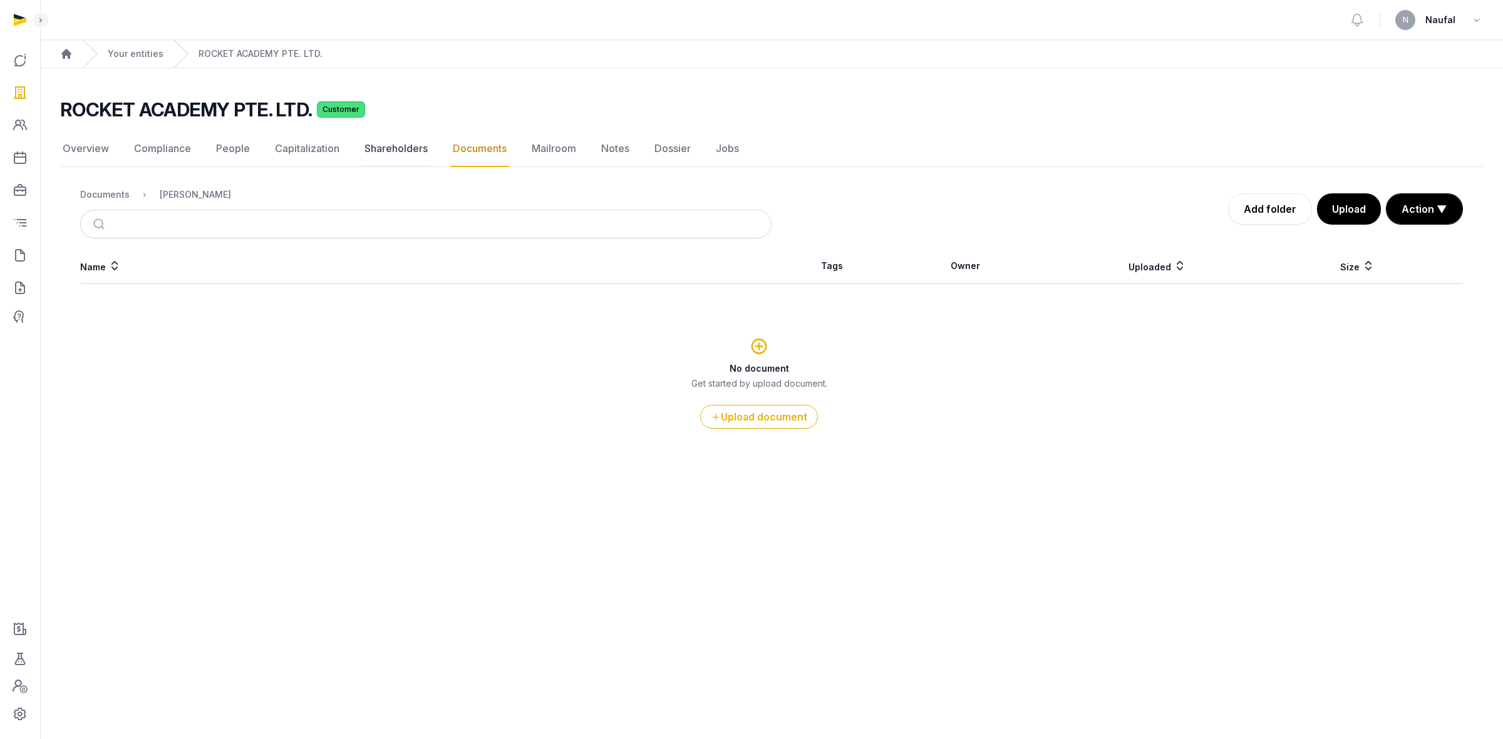
click at [414, 157] on link "Shareholders" at bounding box center [396, 149] width 68 height 36
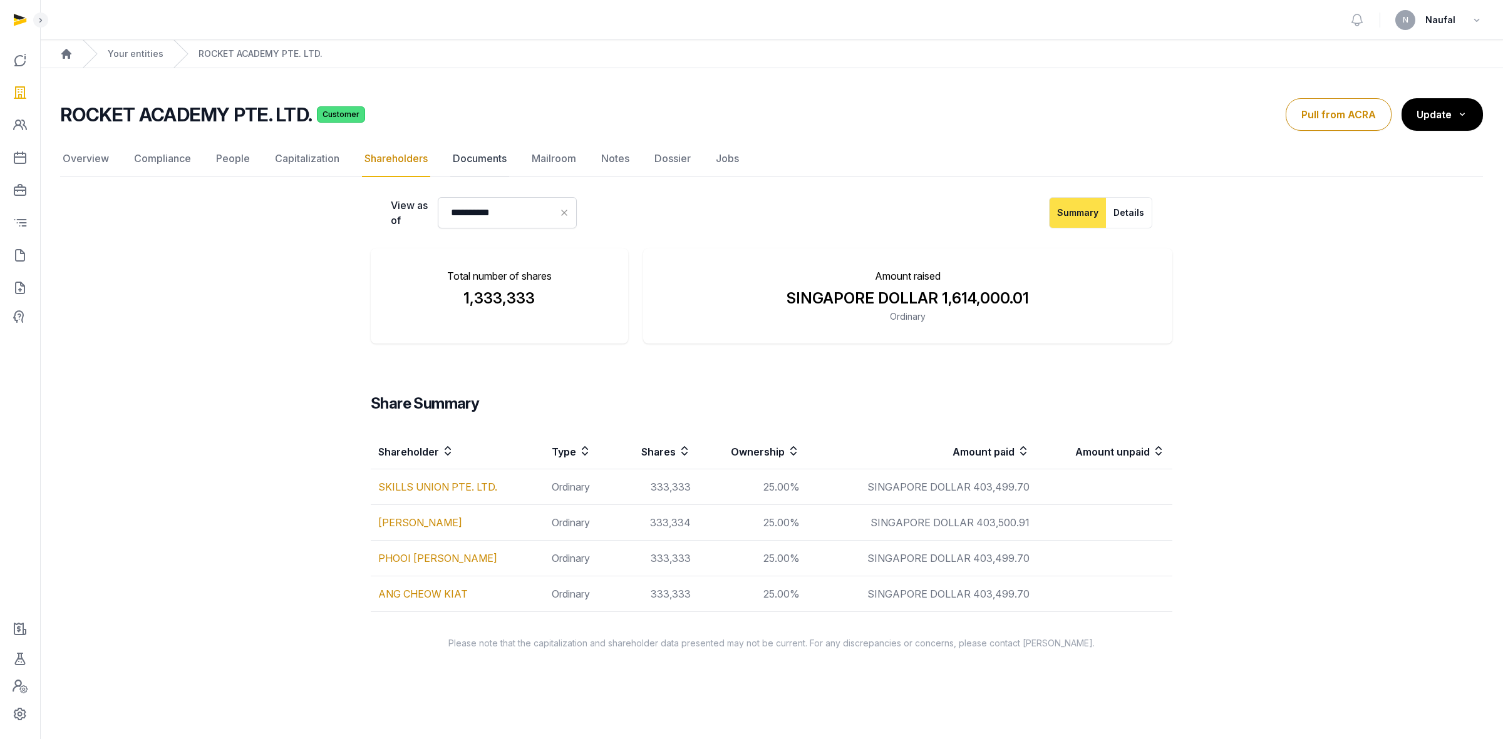
click at [488, 158] on link "Documents" at bounding box center [479, 159] width 59 height 36
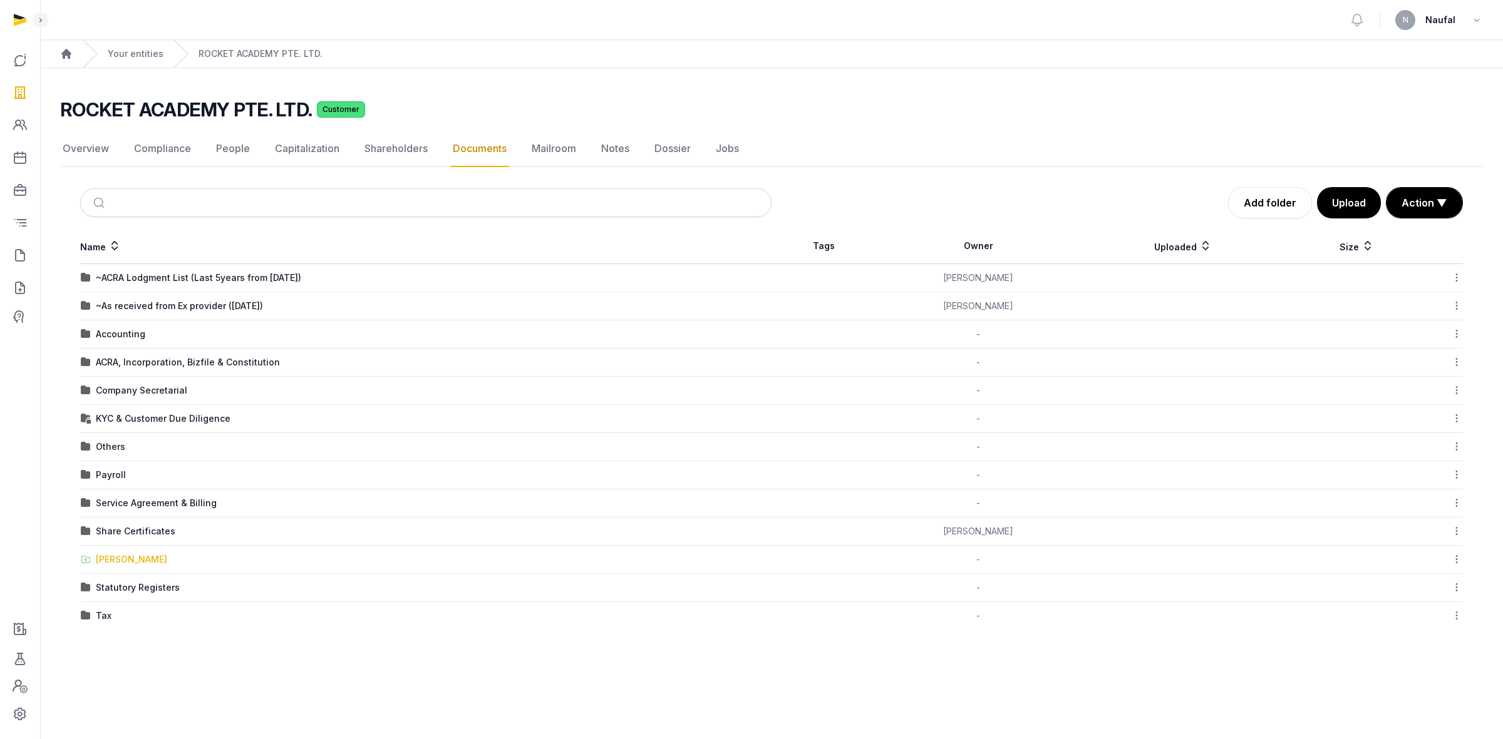
click at [139, 555] on div "[PERSON_NAME]" at bounding box center [131, 559] width 71 height 13
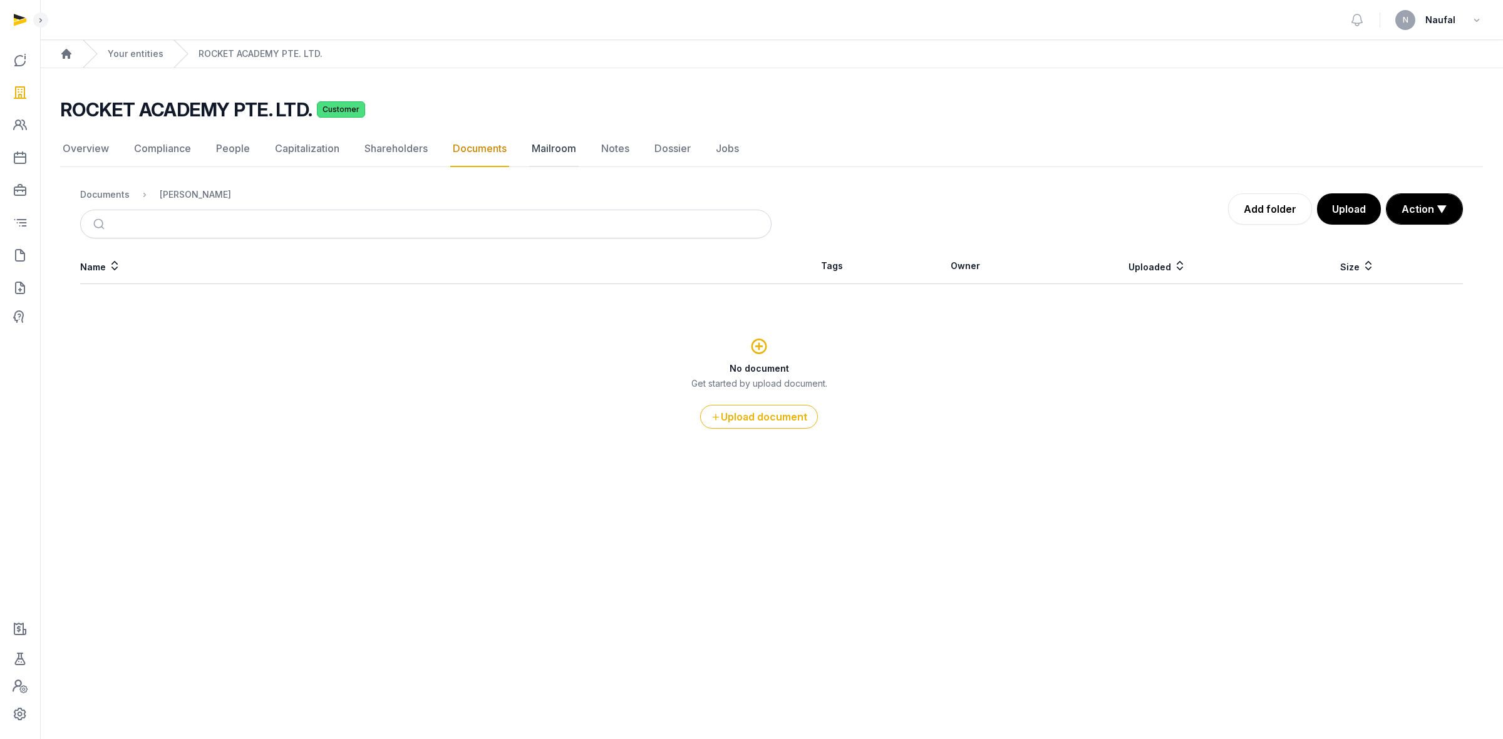
click at [533, 146] on link "Mailroom" at bounding box center [553, 149] width 49 height 36
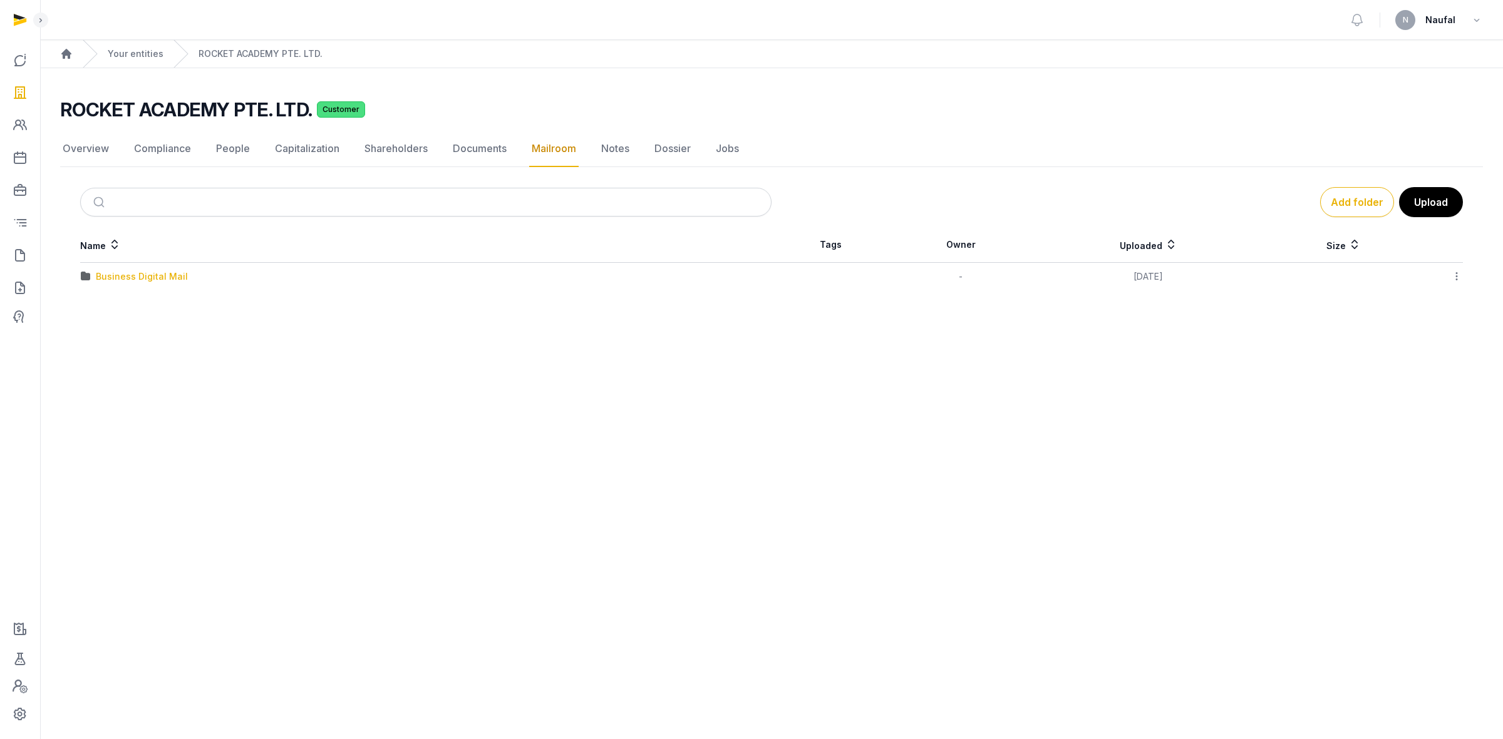
click at [165, 274] on div "Business Digital Mail" at bounding box center [142, 276] width 92 height 13
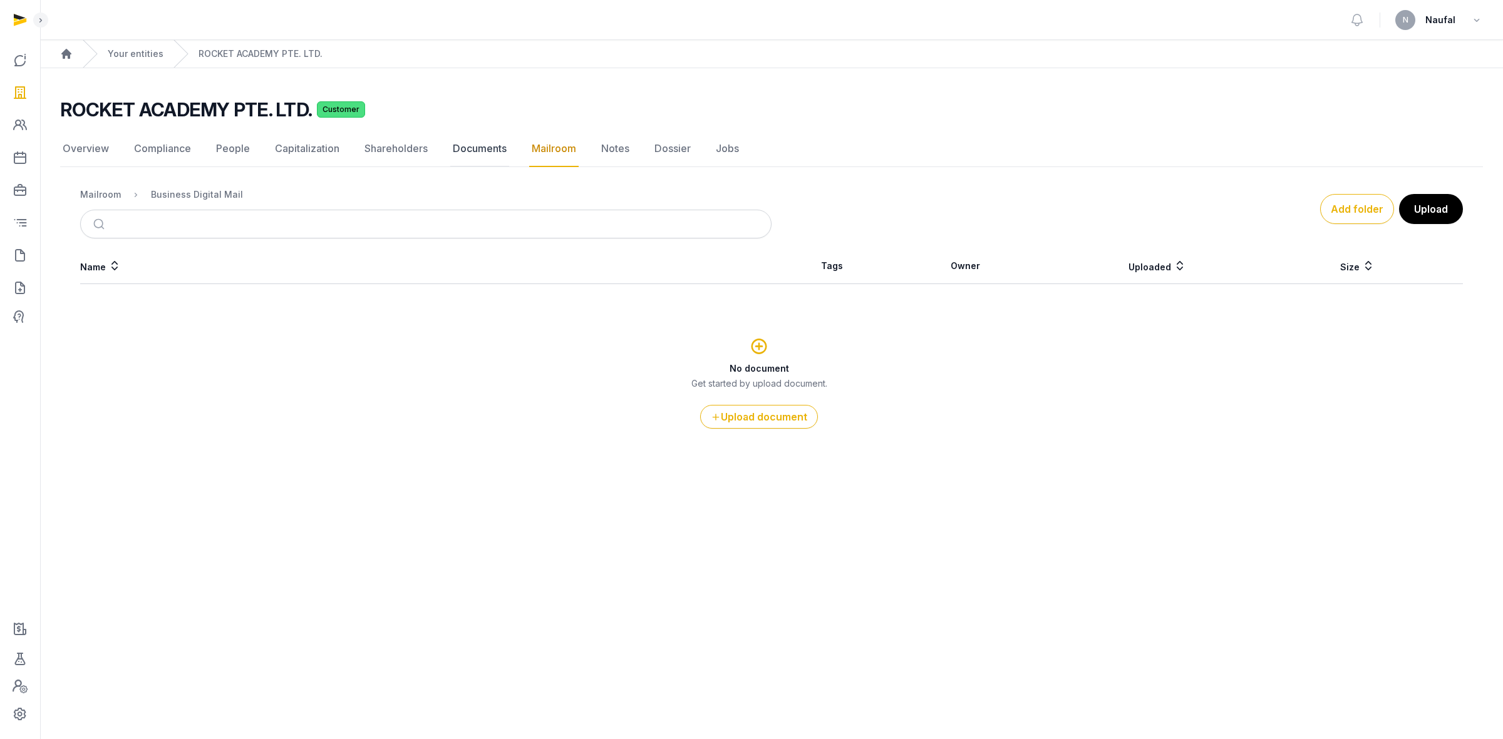
click at [479, 139] on link "Documents" at bounding box center [479, 149] width 59 height 36
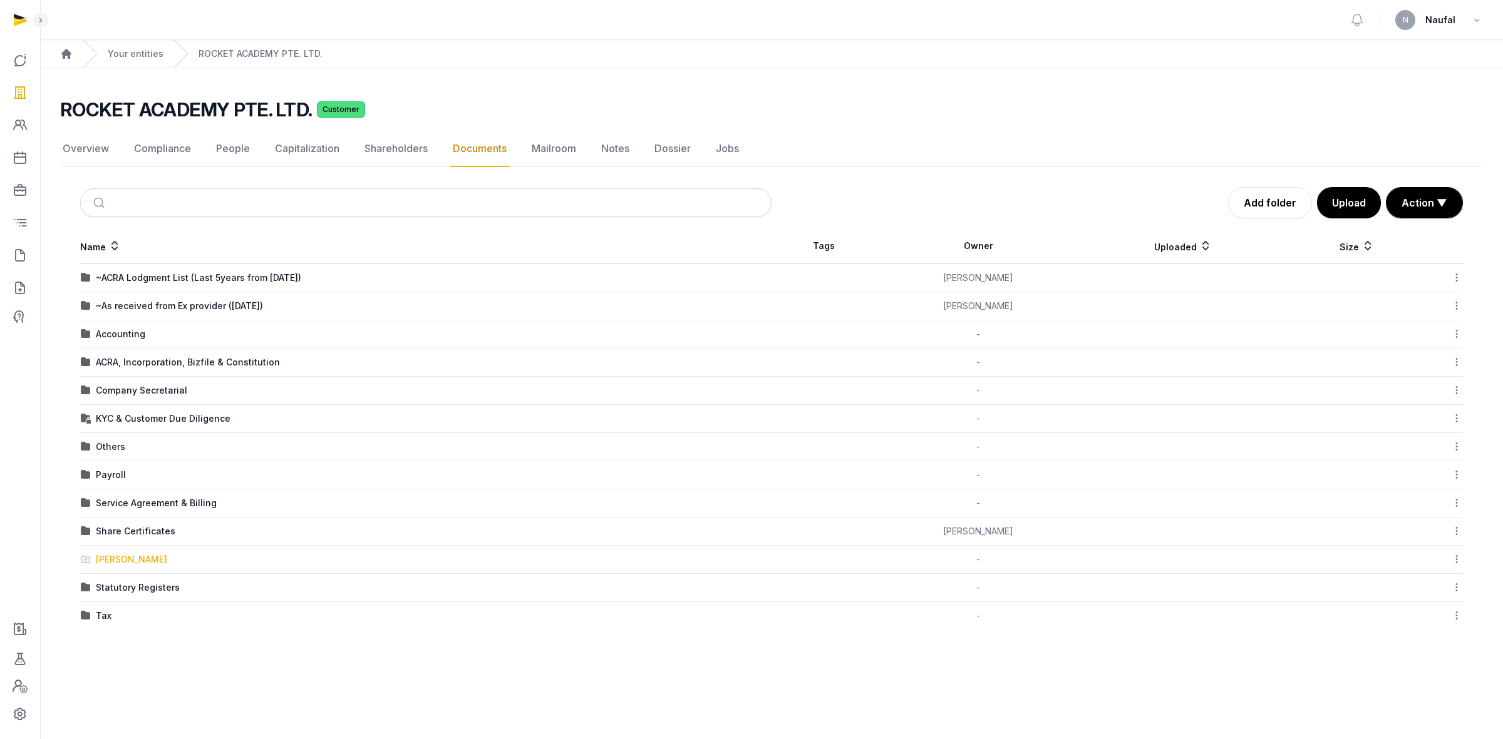
click at [128, 557] on div "[PERSON_NAME]" at bounding box center [131, 559] width 71 height 13
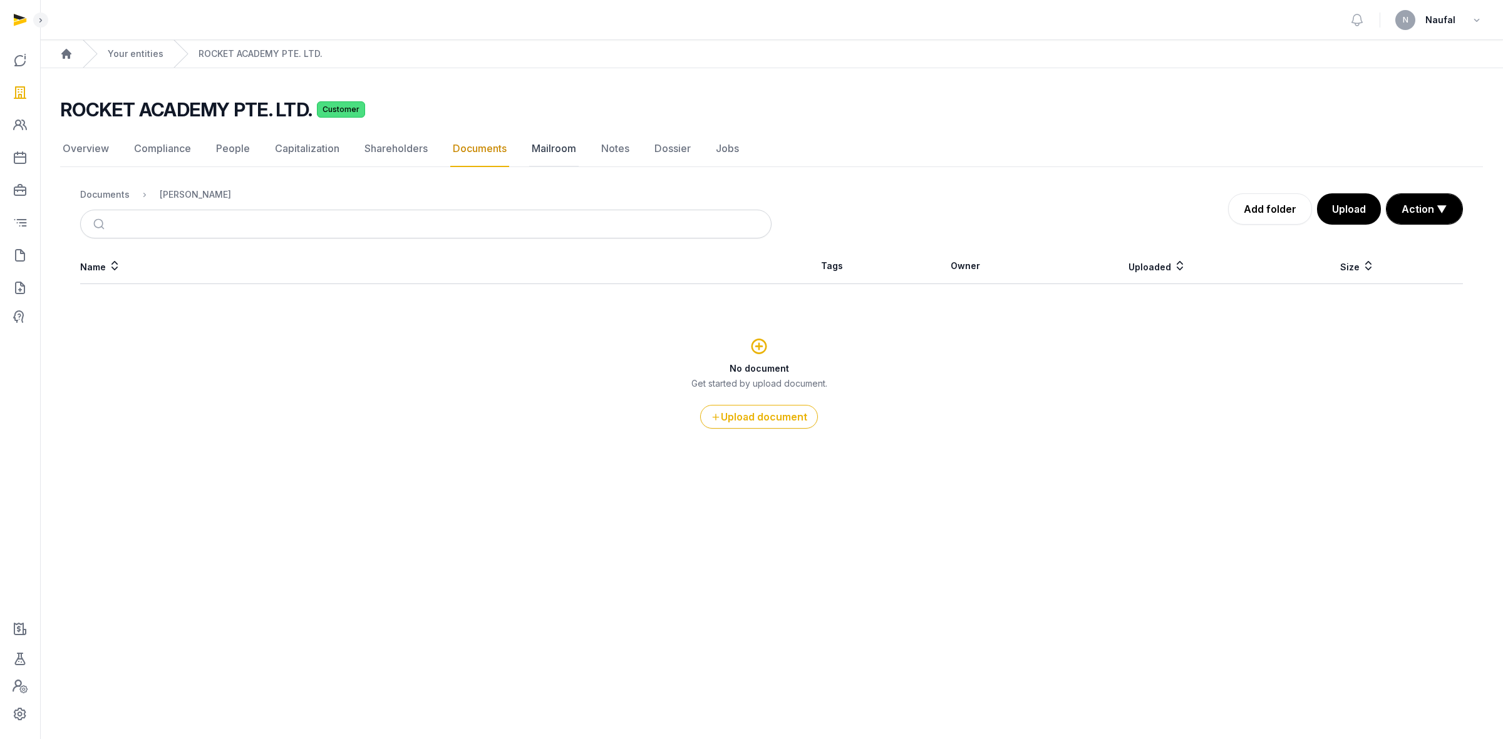
click at [548, 155] on link "Mailroom" at bounding box center [553, 149] width 49 height 36
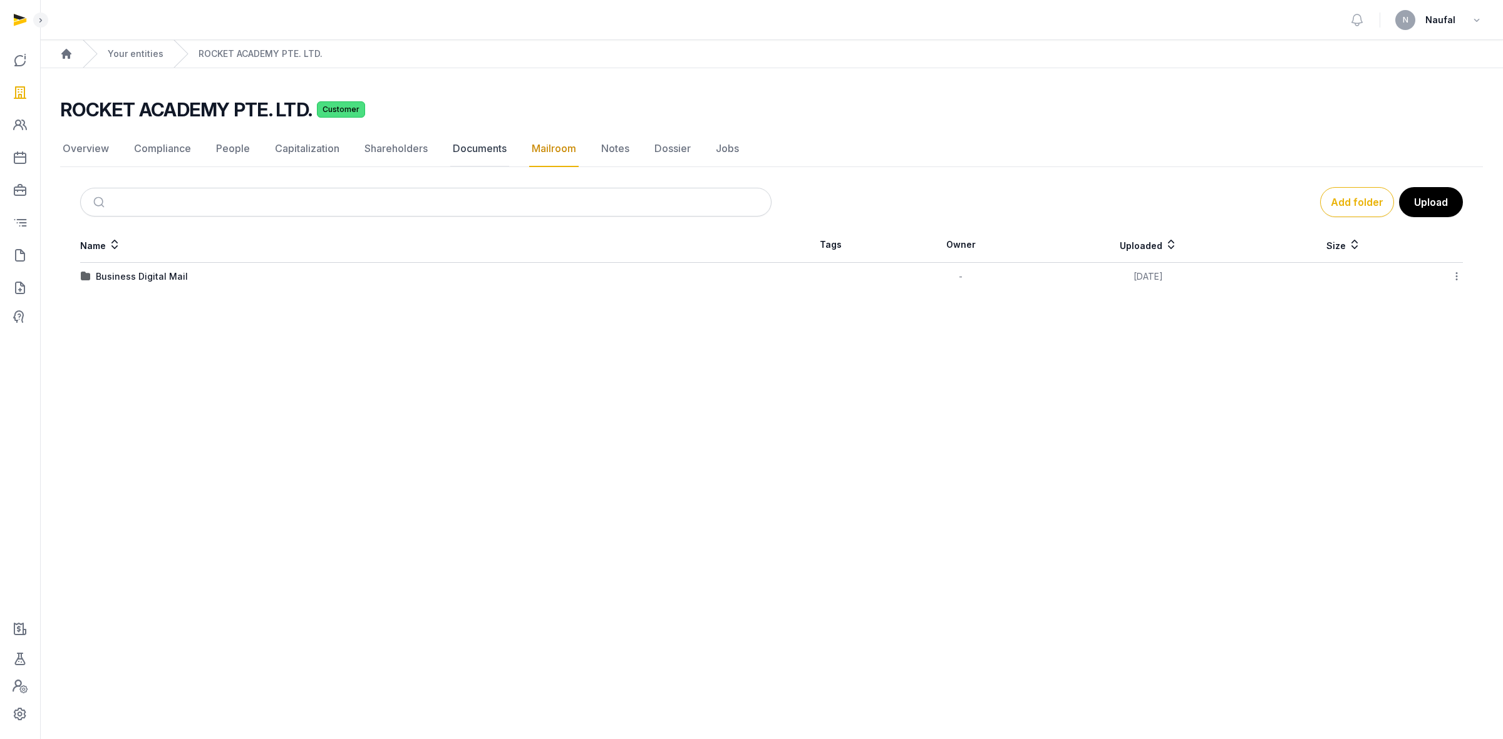
click at [482, 142] on link "Documents" at bounding box center [479, 149] width 59 height 36
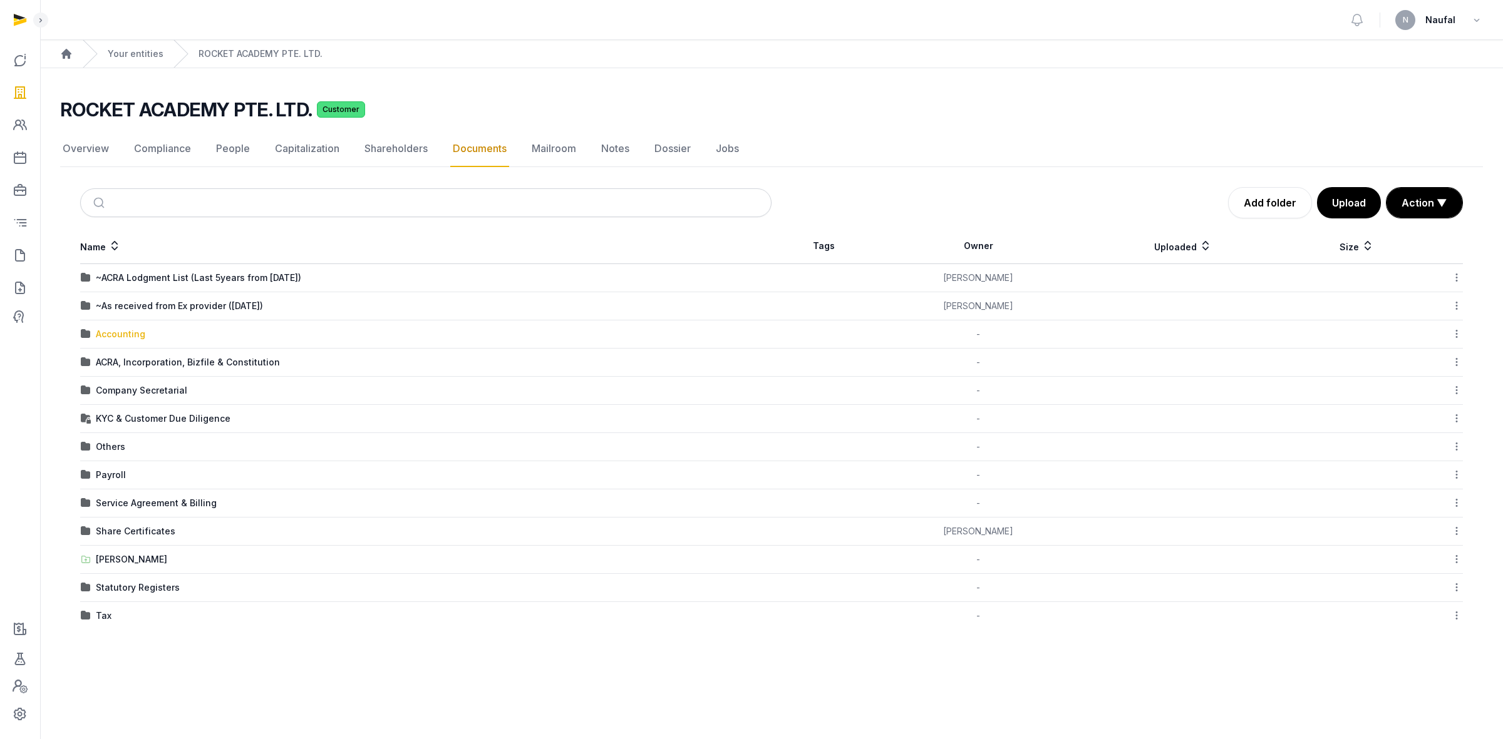
click at [126, 337] on div "Accounting" at bounding box center [120, 334] width 49 height 13
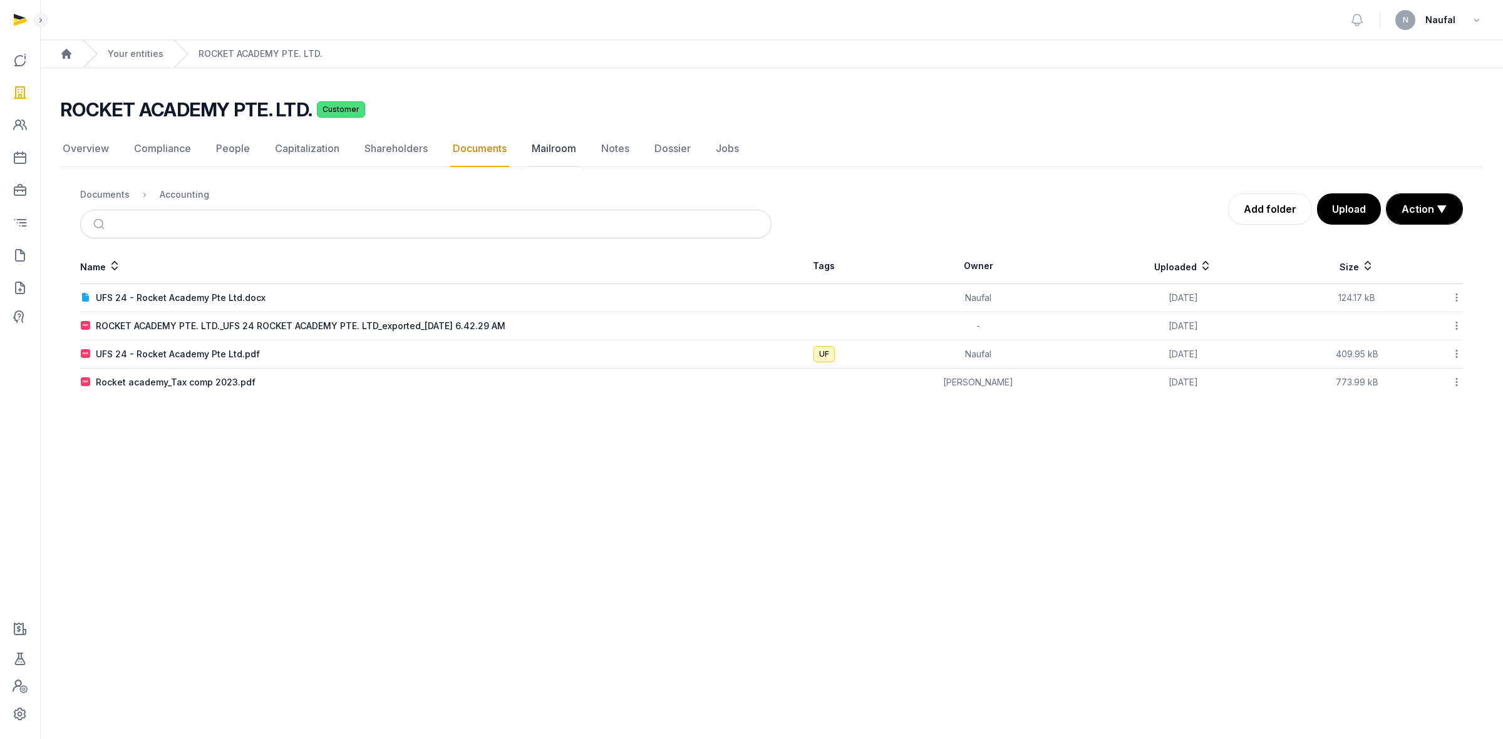
click at [551, 148] on link "Mailroom" at bounding box center [553, 149] width 49 height 36
